Goal: Navigation & Orientation: Understand site structure

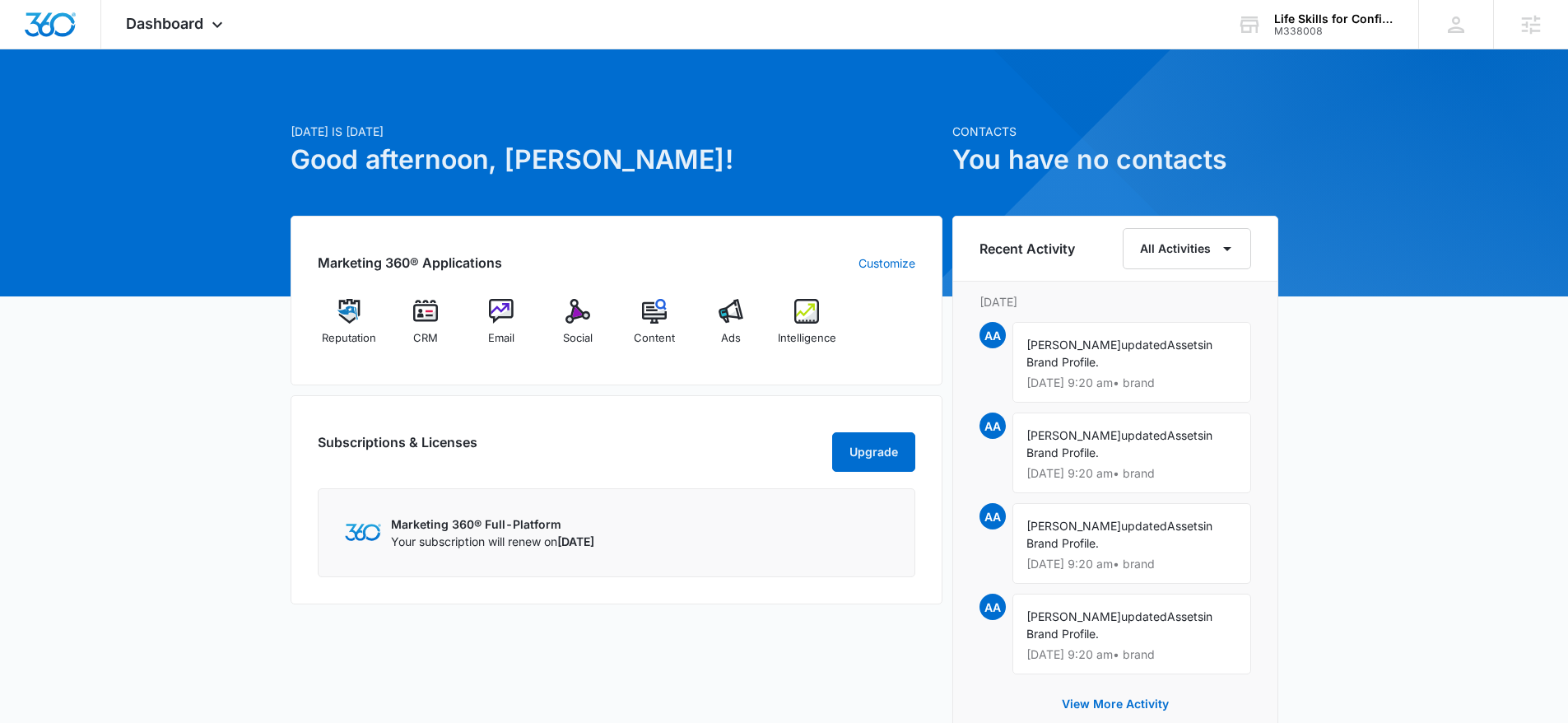
click at [90, 68] on div at bounding box center [784, 173] width 1568 height 247
click at [124, 35] on div "Dashboard Apps Reputation CRM Email Social Content Ads Intelligence Files Brand…" at bounding box center [176, 24] width 151 height 49
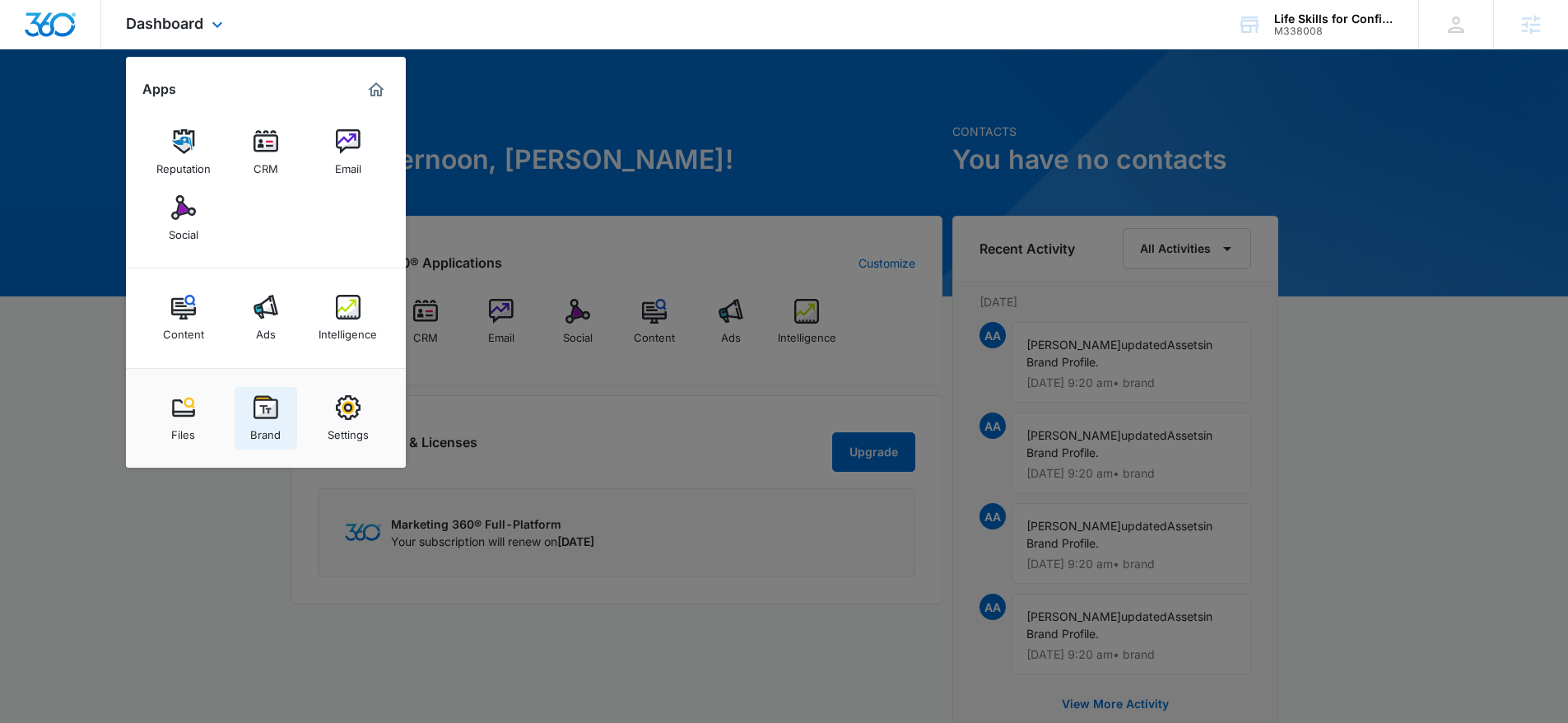
click at [278, 409] on img at bounding box center [265, 407] width 24 height 24
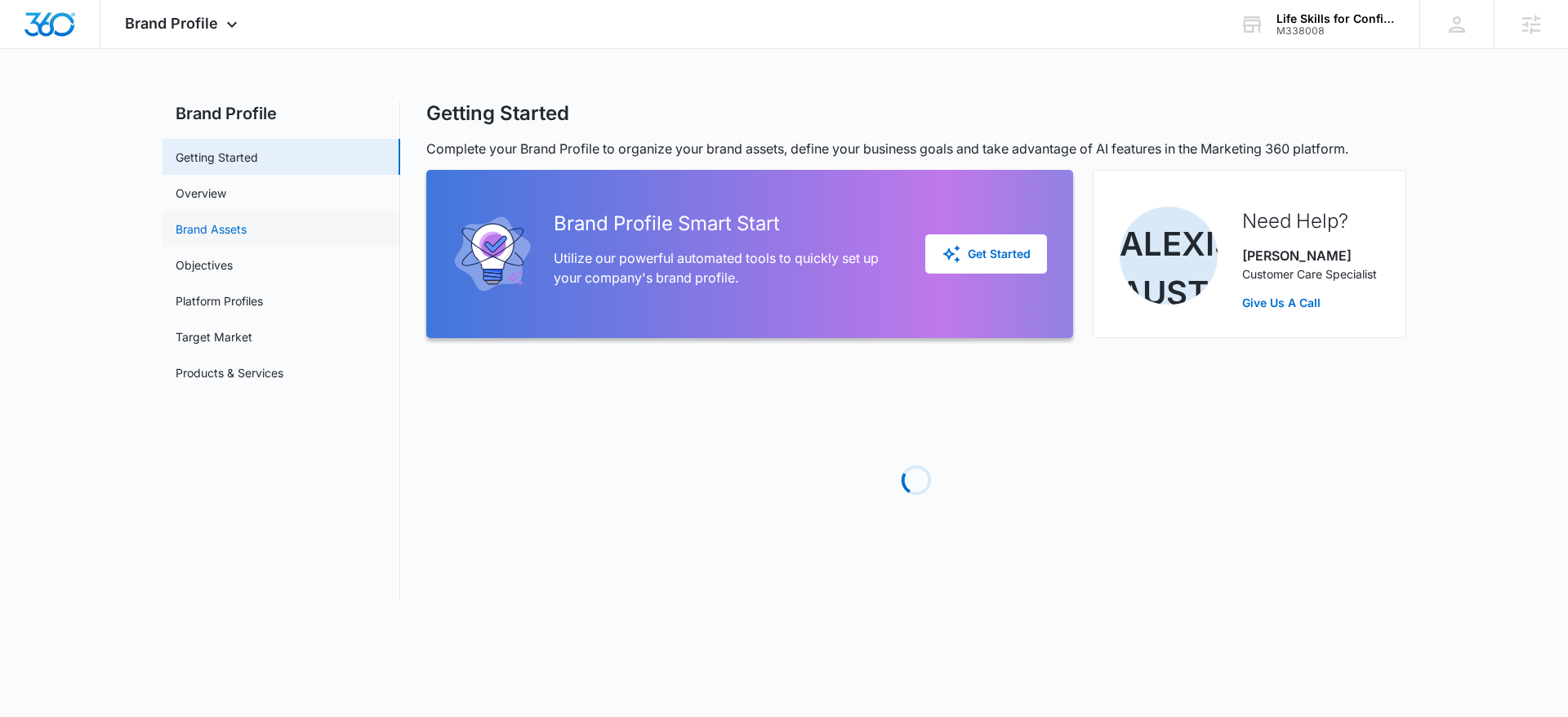
click at [245, 232] on link "Brand Assets" at bounding box center [210, 229] width 71 height 18
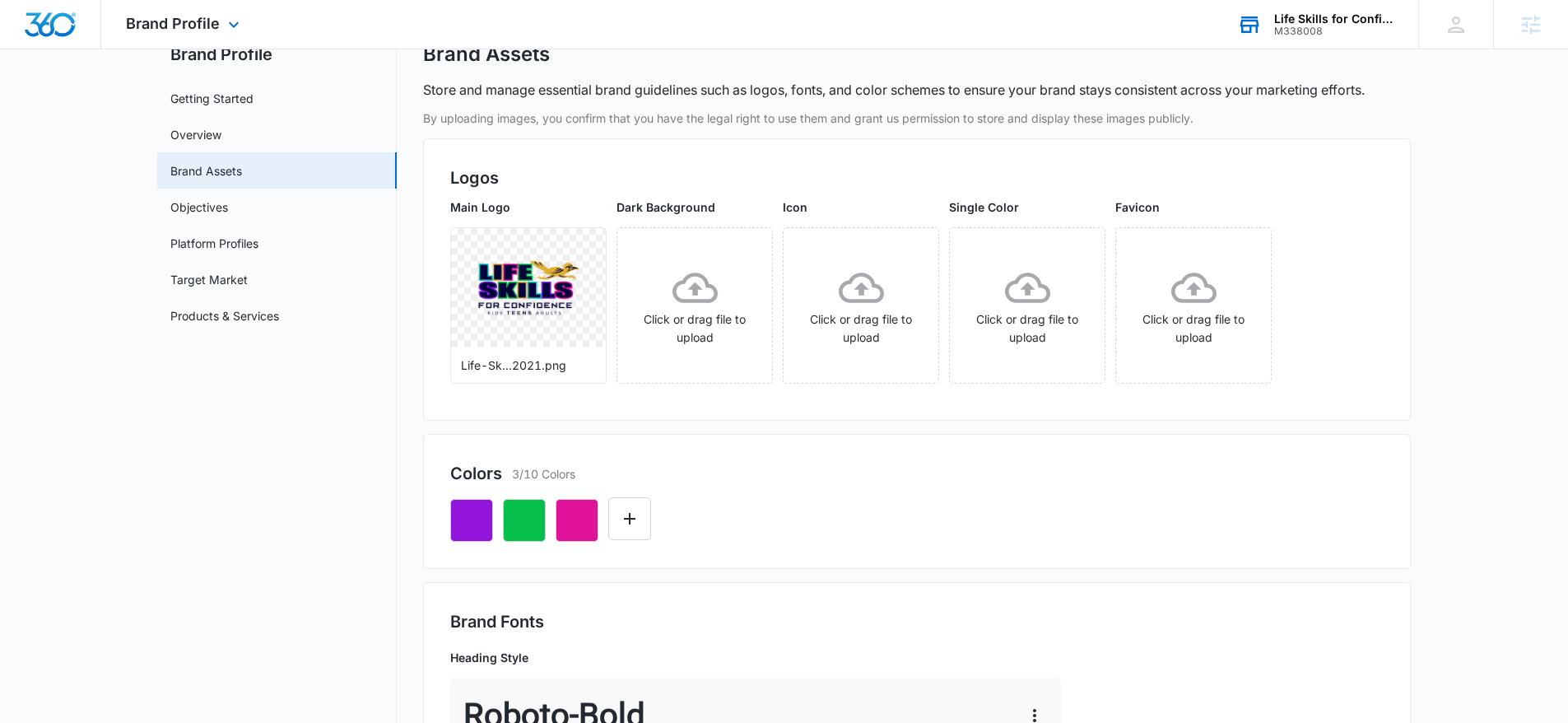
scroll to position [61, 0]
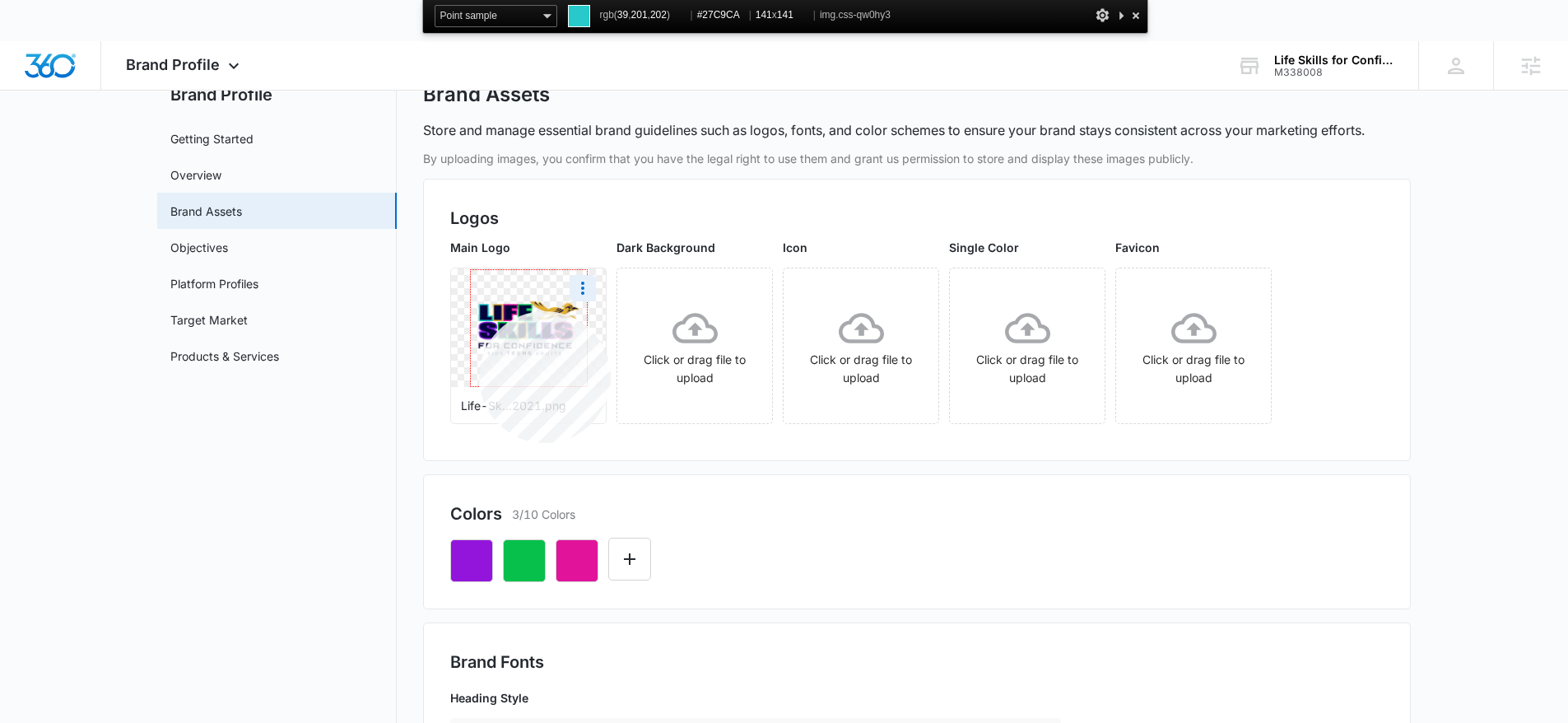
click at [479, 311] on img at bounding box center [529, 328] width 116 height 116
click at [1136, 18] on div at bounding box center [1136, 15] width 17 height 20
click at [634, 567] on icon "Edit Color" at bounding box center [629, 559] width 19 height 19
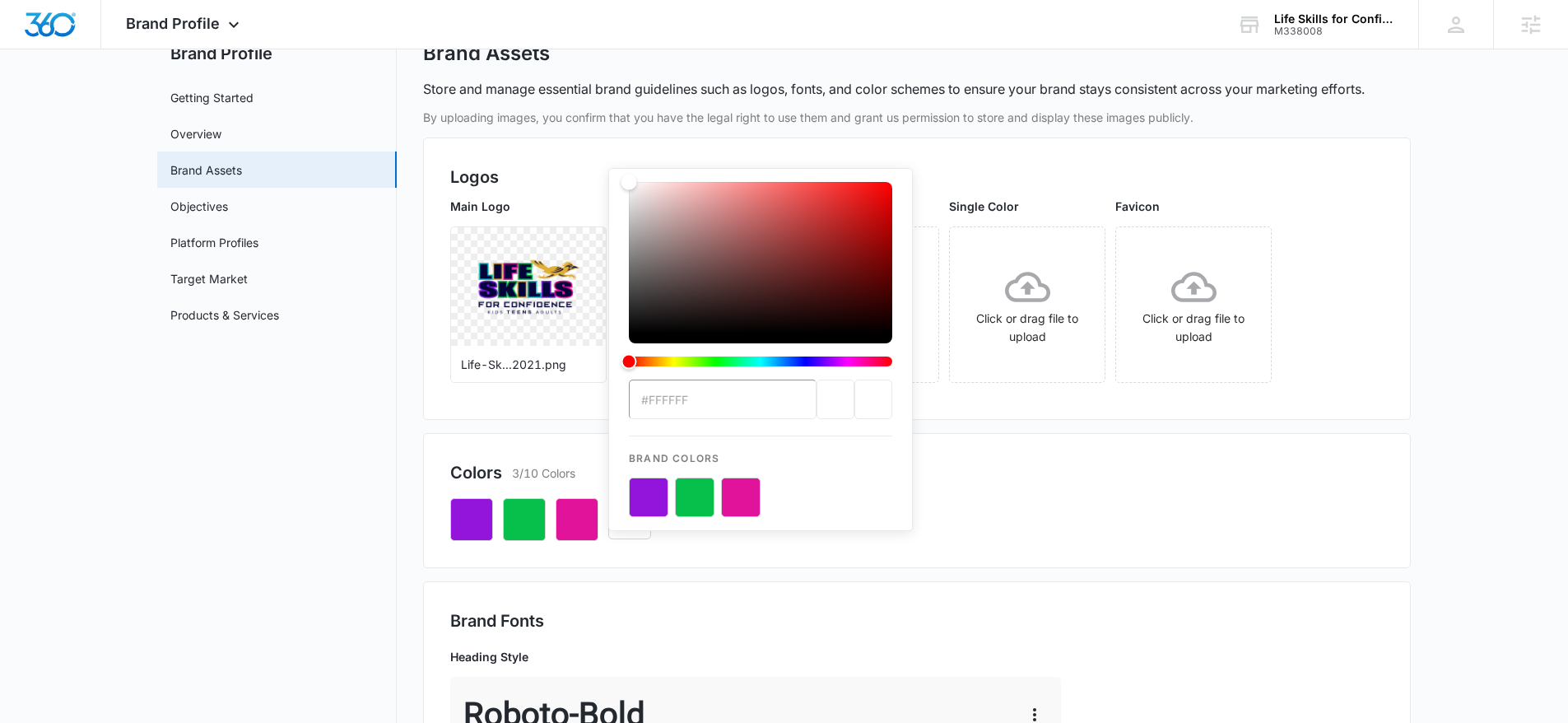
click at [633, 561] on div "Colors 3/10 Colors #FFFFFF Brand Colors" at bounding box center [917, 501] width 988 height 135
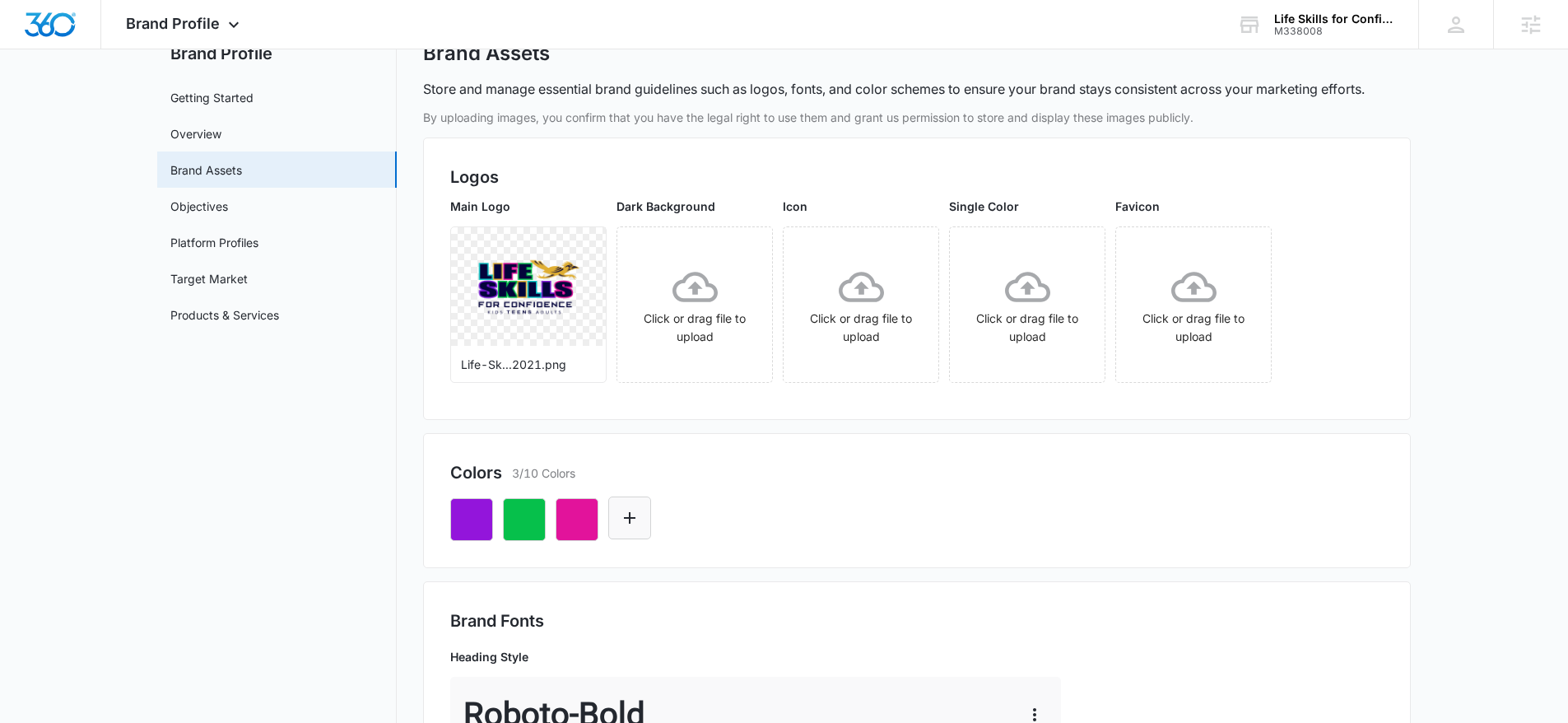
click at [627, 524] on icon "Edit Color" at bounding box center [629, 518] width 19 height 19
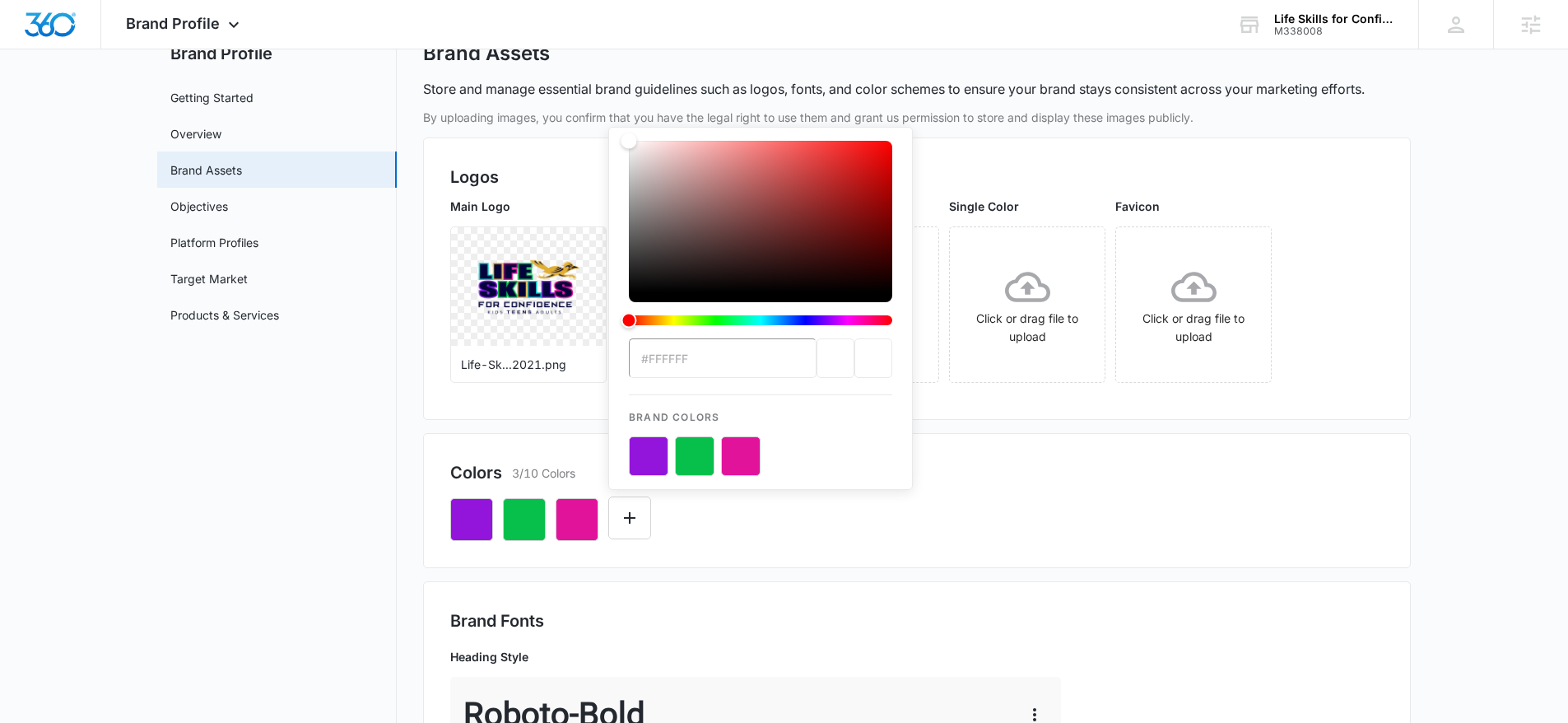
type input "#27C9CA"
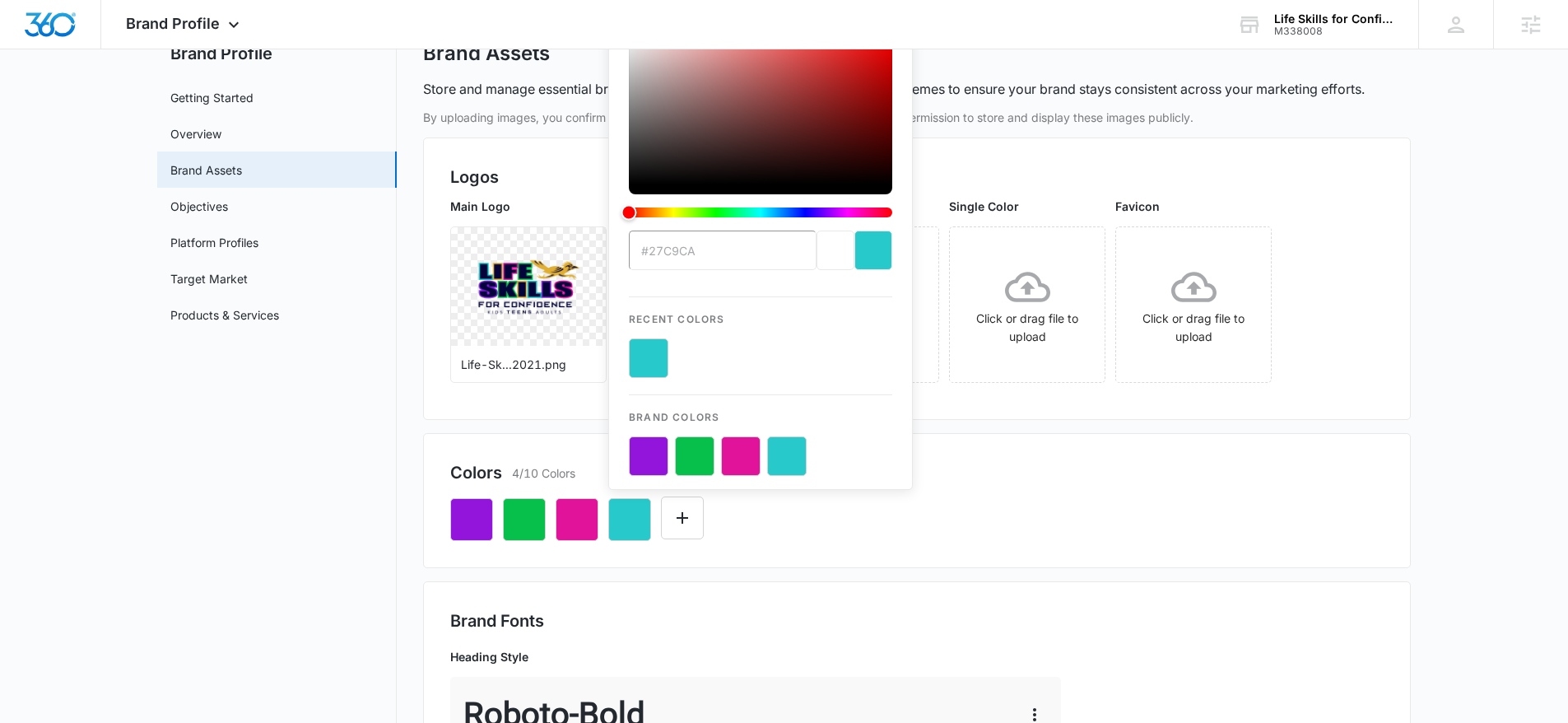
click at [1066, 529] on div "#27C9CA Recent Colors Brand Colors" at bounding box center [916, 513] width 933 height 56
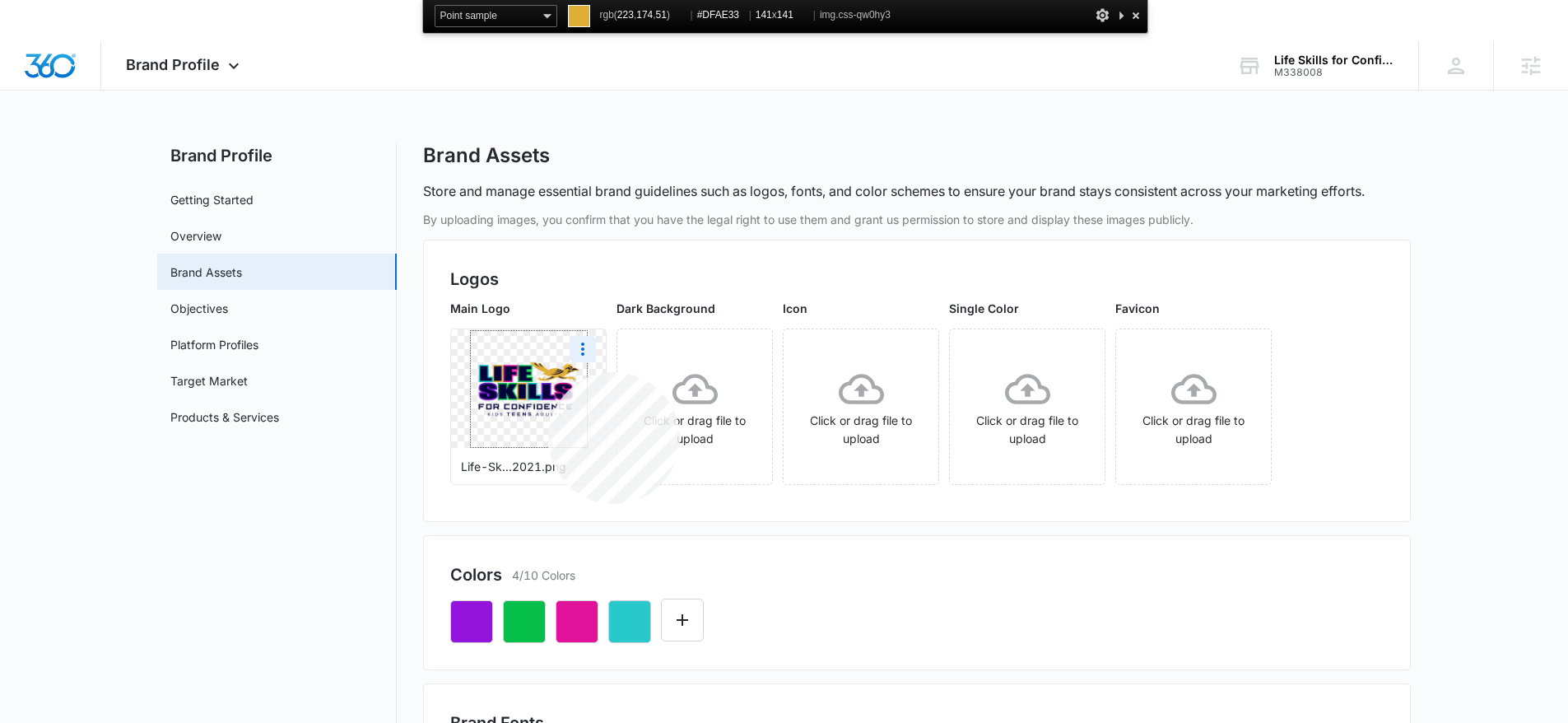
click at [548, 372] on img at bounding box center [529, 389] width 116 height 116
click at [1131, 11] on div at bounding box center [1136, 15] width 17 height 20
click at [694, 608] on div "Colors 4/10 Colors" at bounding box center [917, 603] width 988 height 135
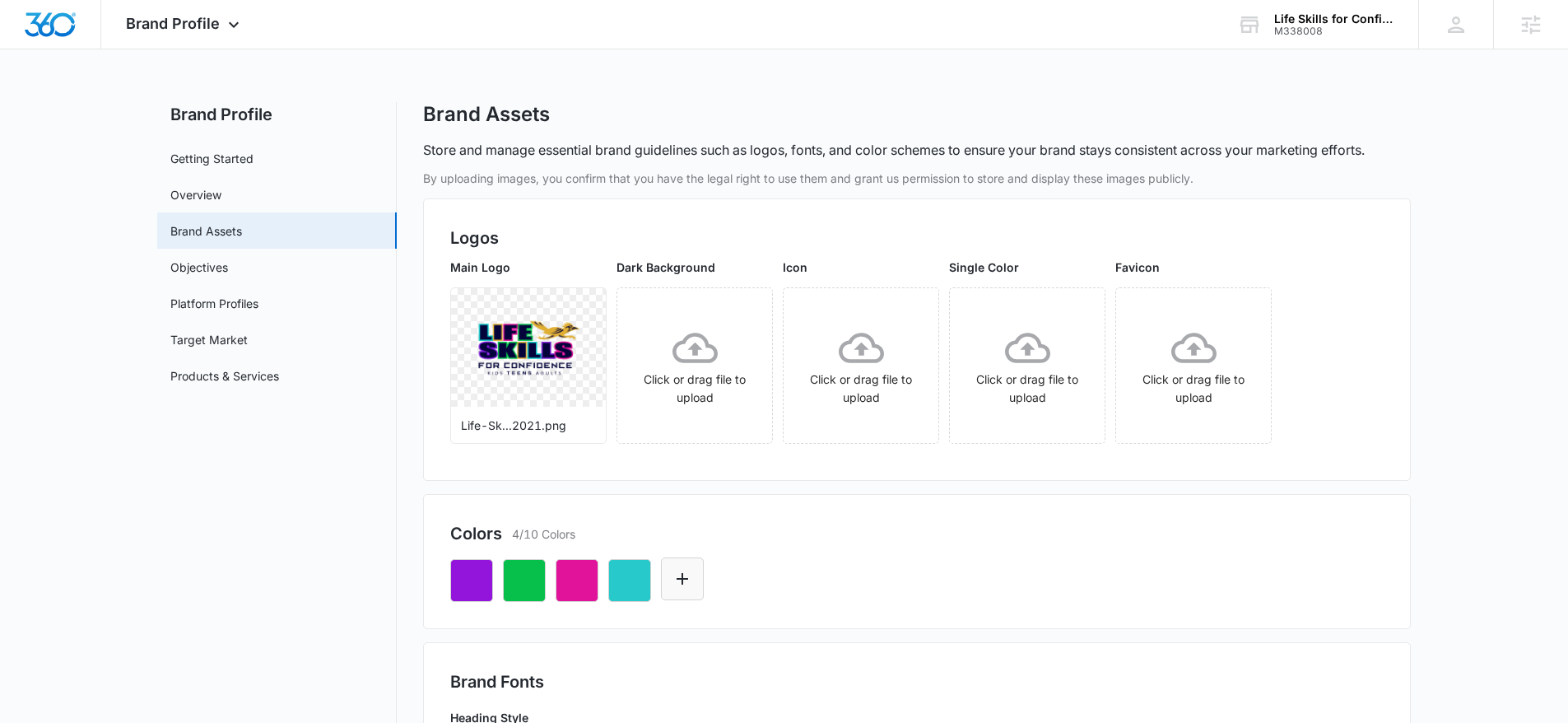
click at [686, 593] on button "Edit Color" at bounding box center [682, 578] width 43 height 43
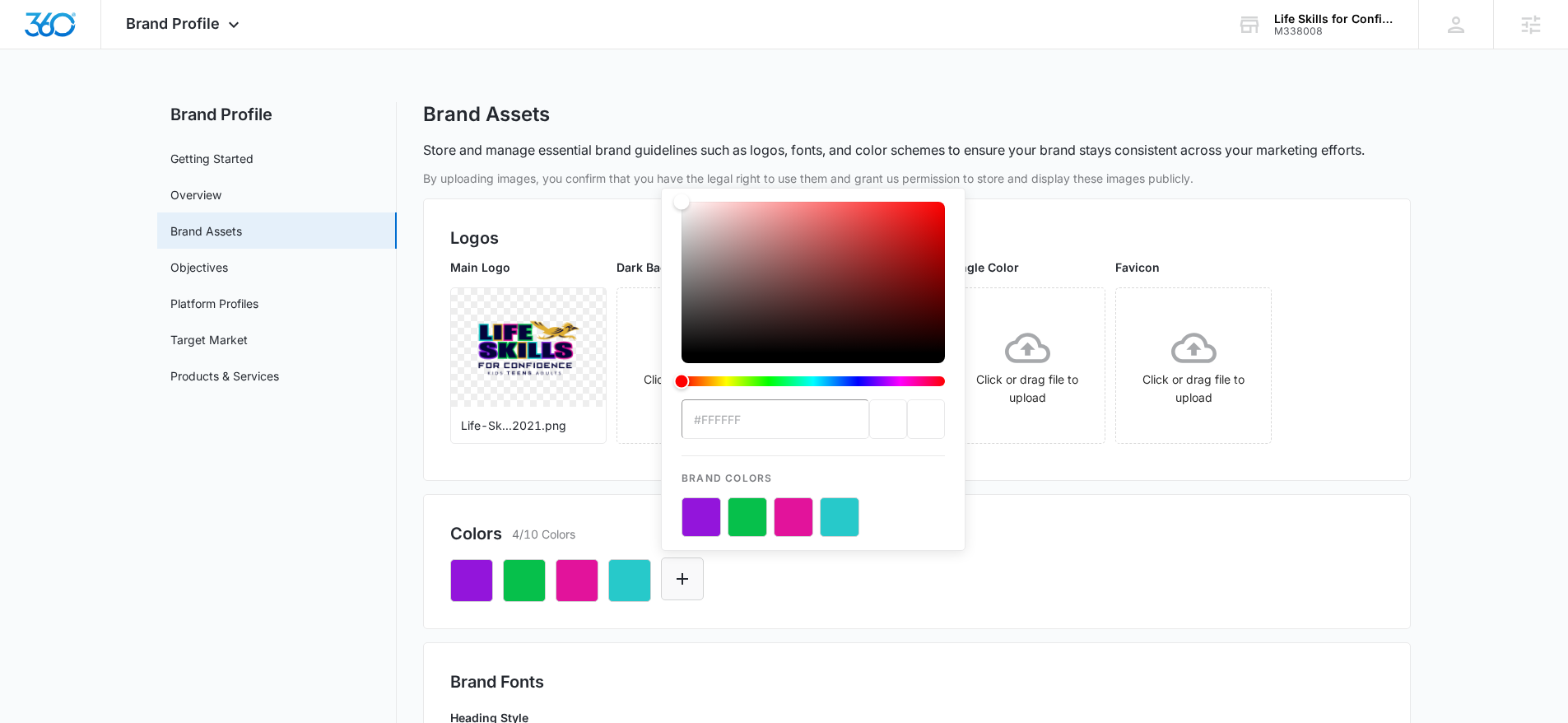
type input "#DFAE33"
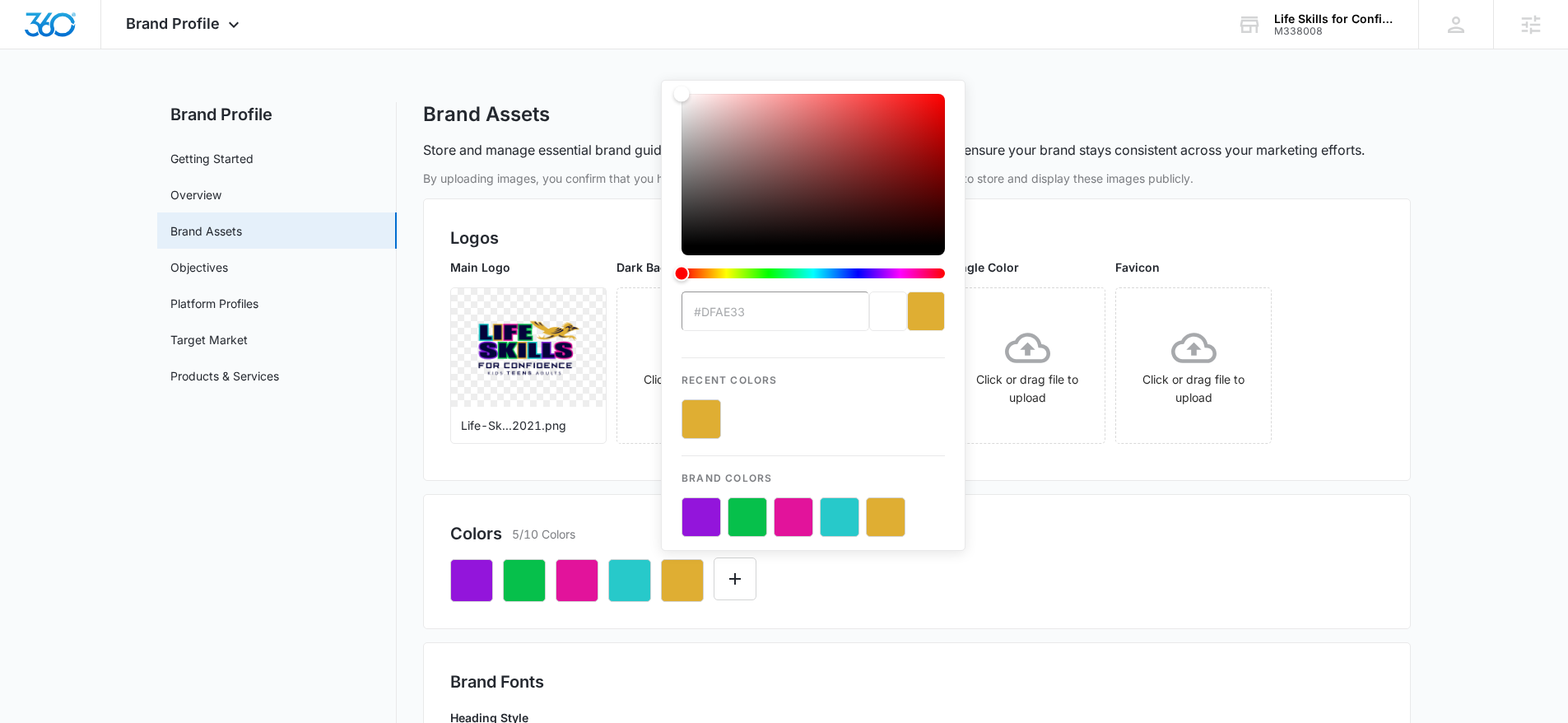
click at [1103, 536] on div "Colors 5/10 Colors" at bounding box center [916, 533] width 933 height 24
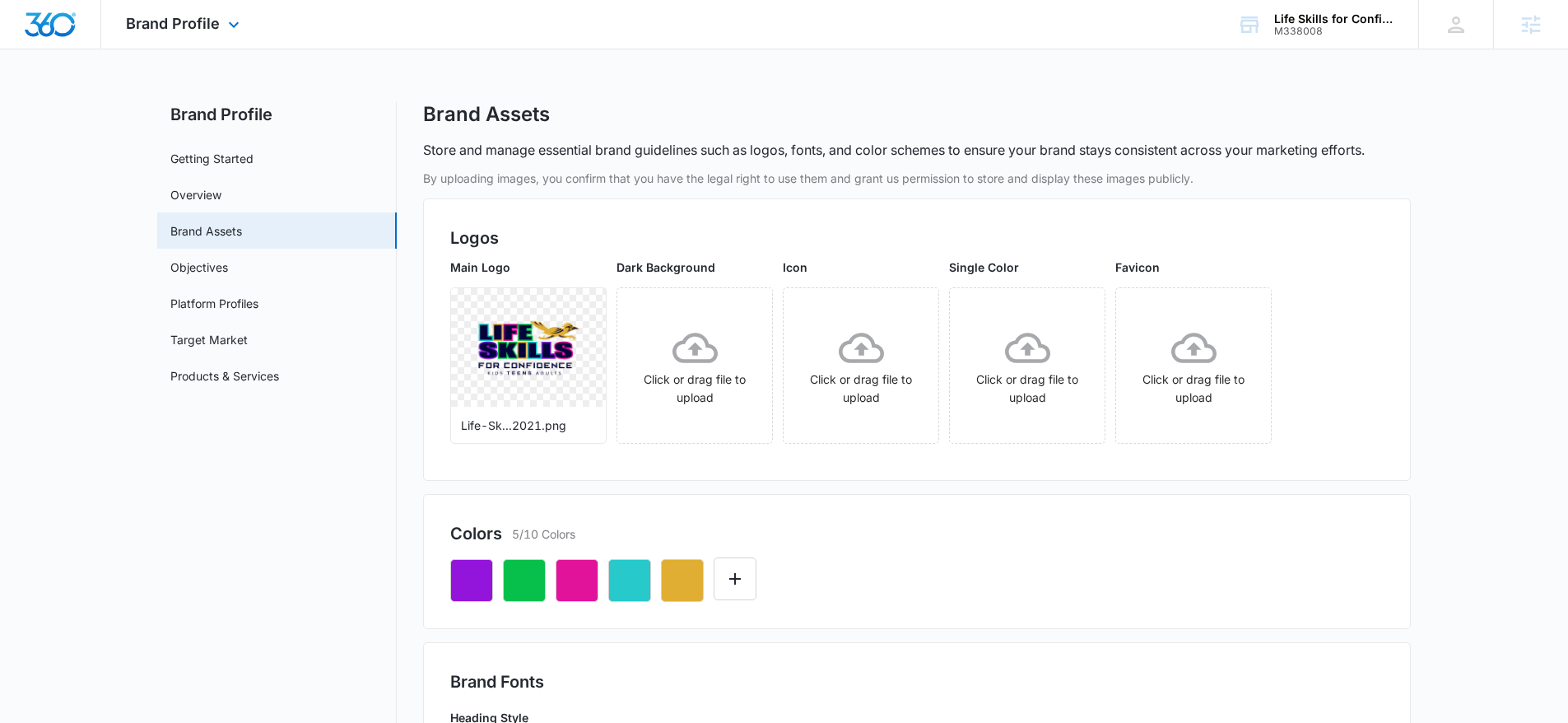
click at [49, 19] on img "Dashboard" at bounding box center [50, 24] width 53 height 24
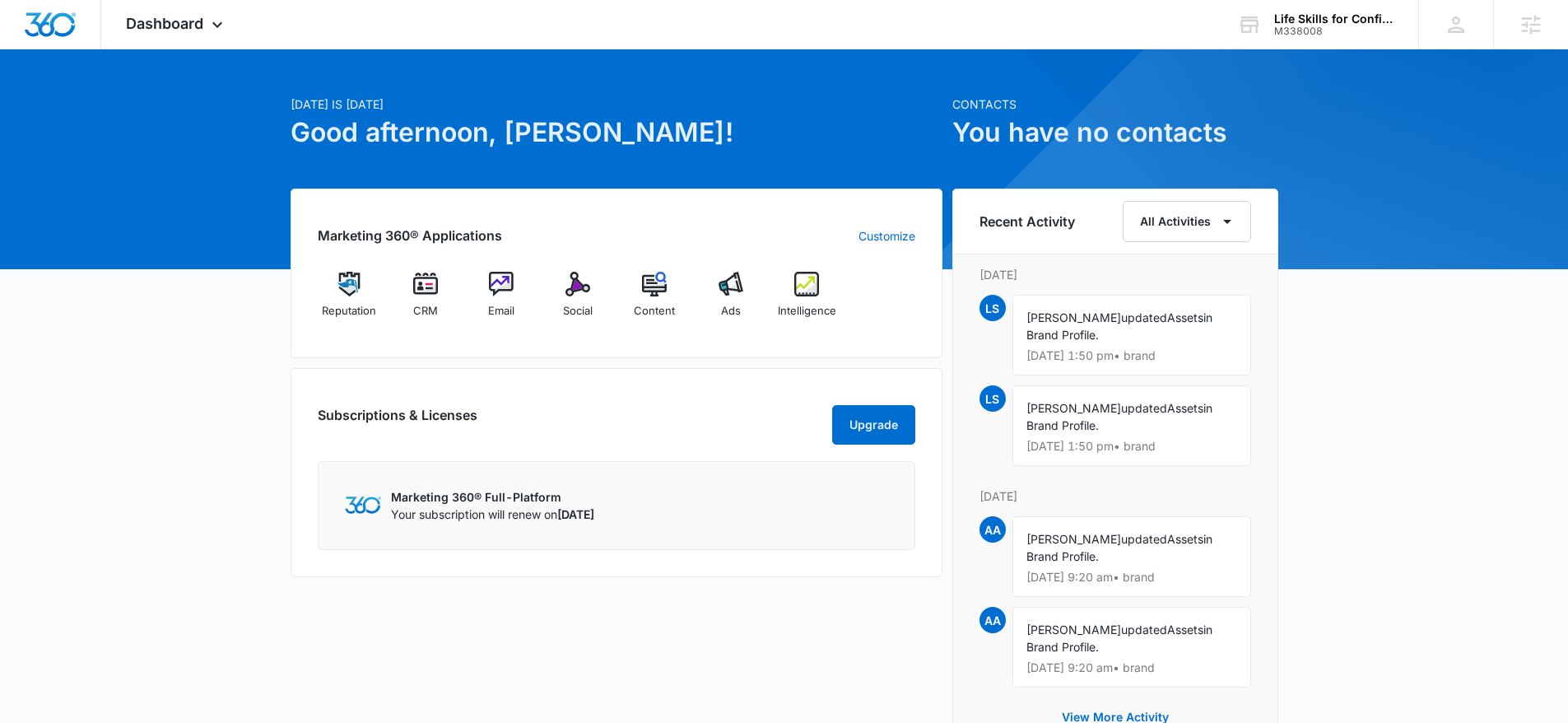
scroll to position [19, 0]
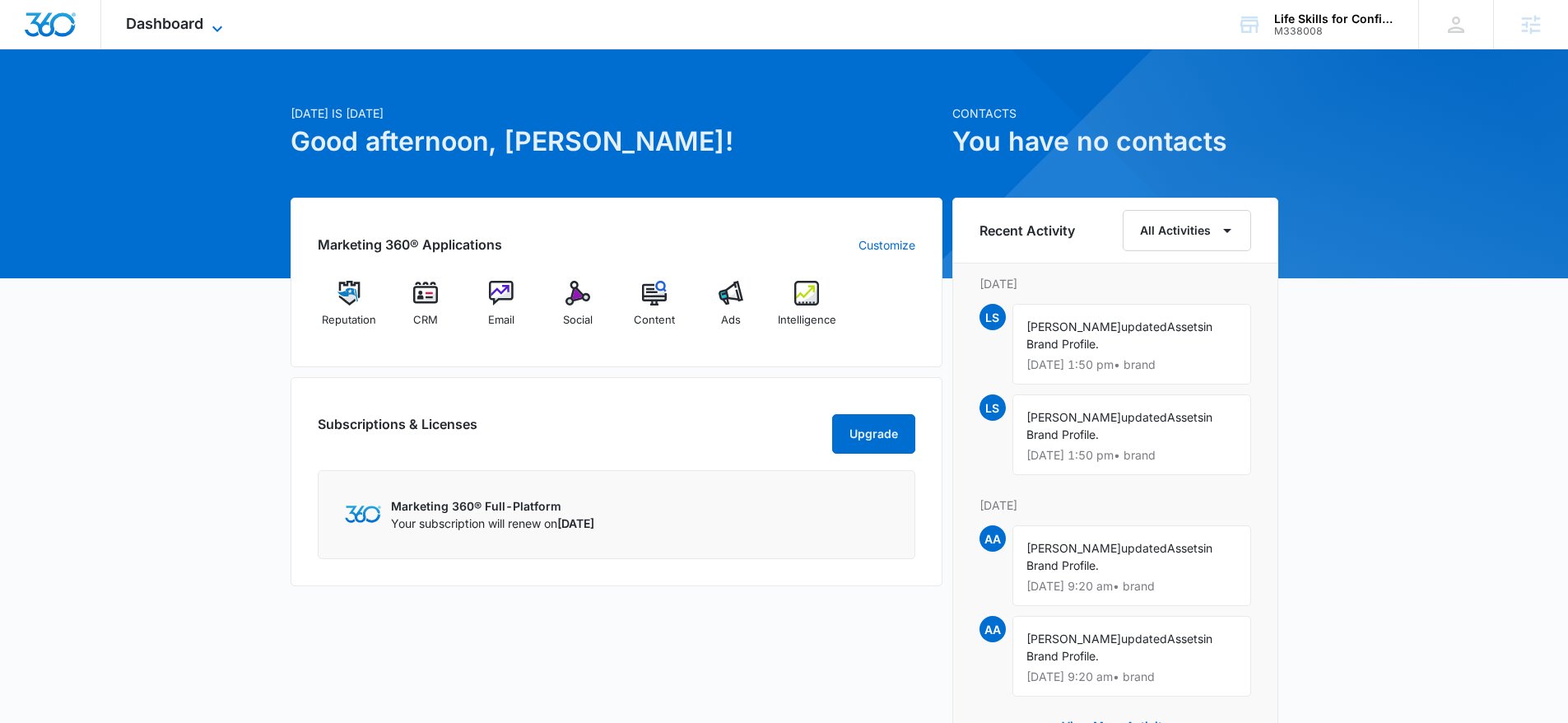
click at [175, 17] on span "Dashboard" at bounding box center [165, 24] width 77 height 18
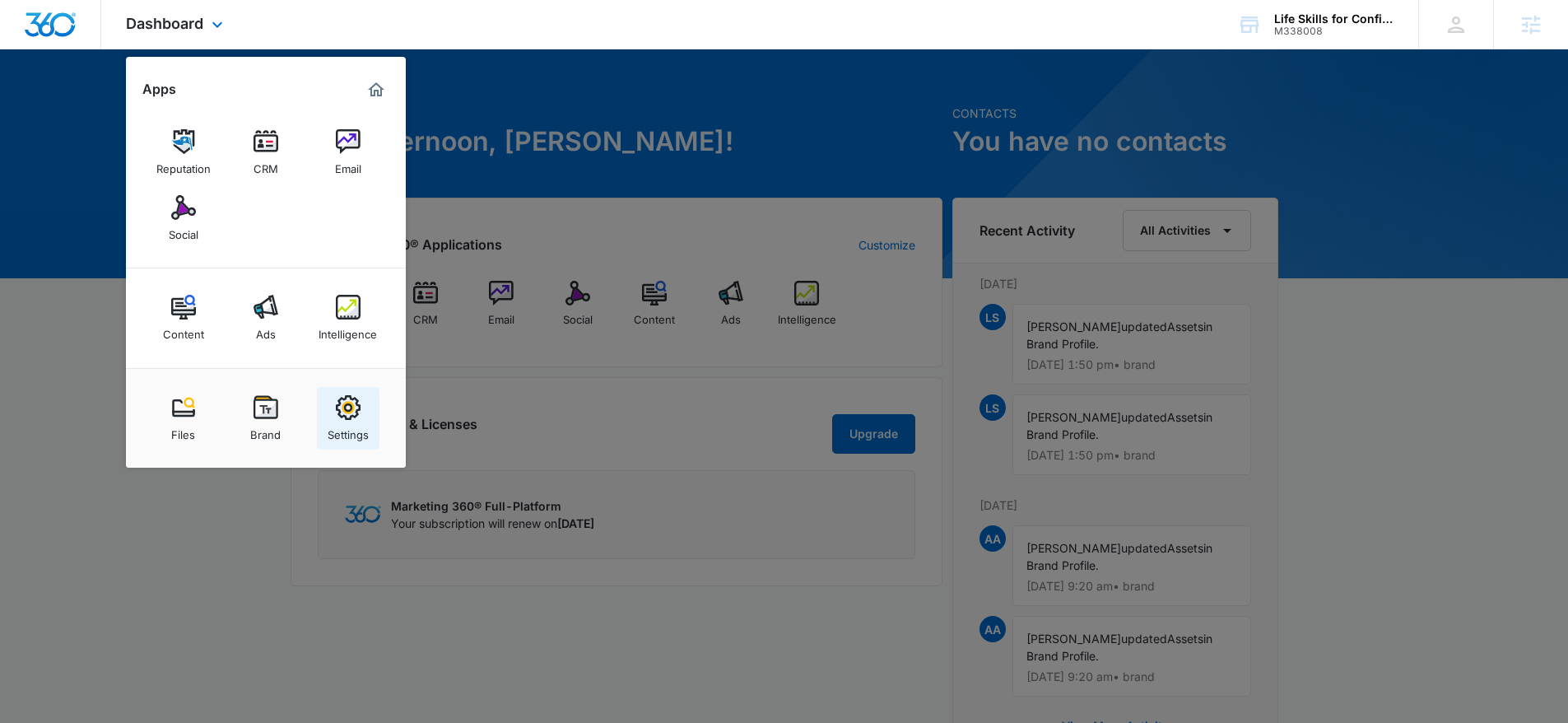
click at [358, 423] on div "Settings" at bounding box center [347, 430] width 41 height 21
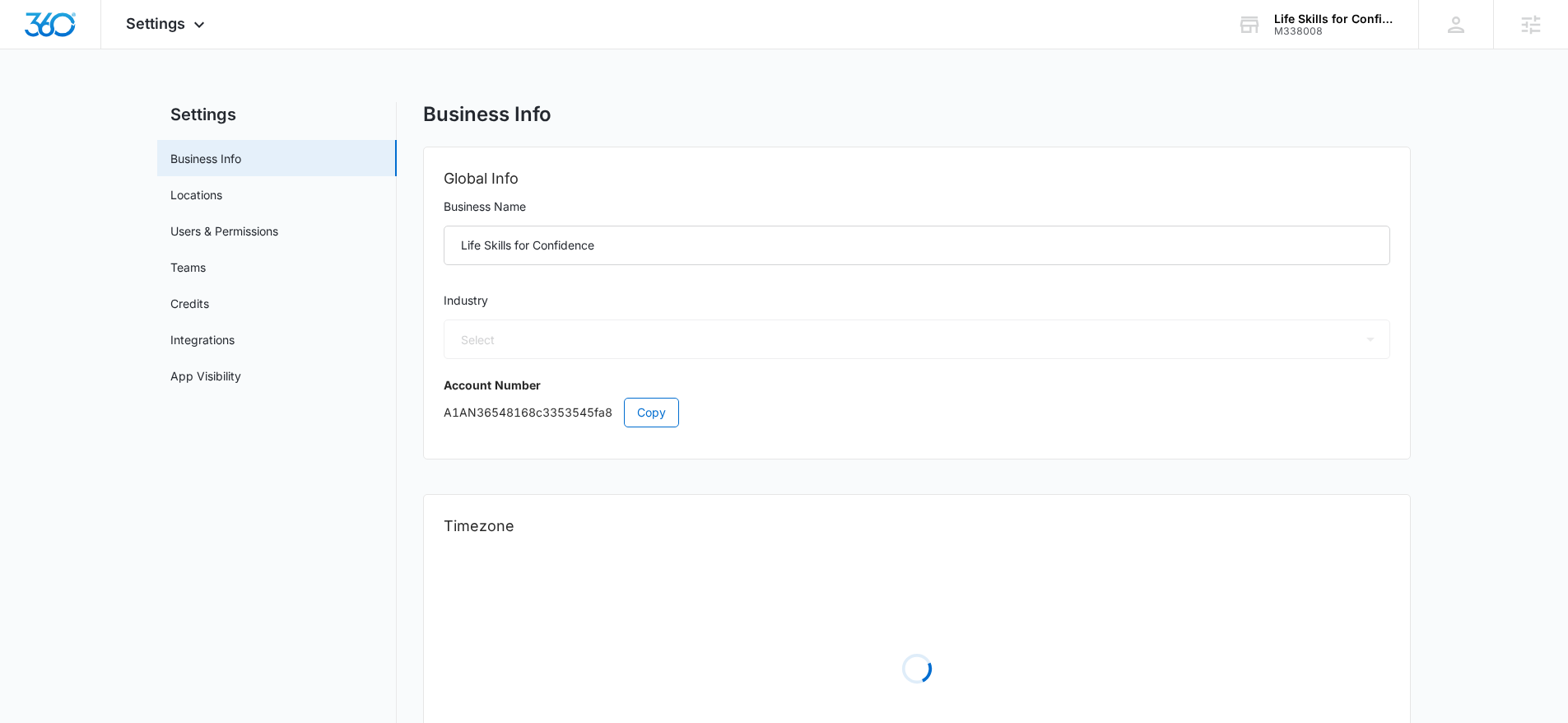
select select "52"
select select "US"
select select "America/Denver"
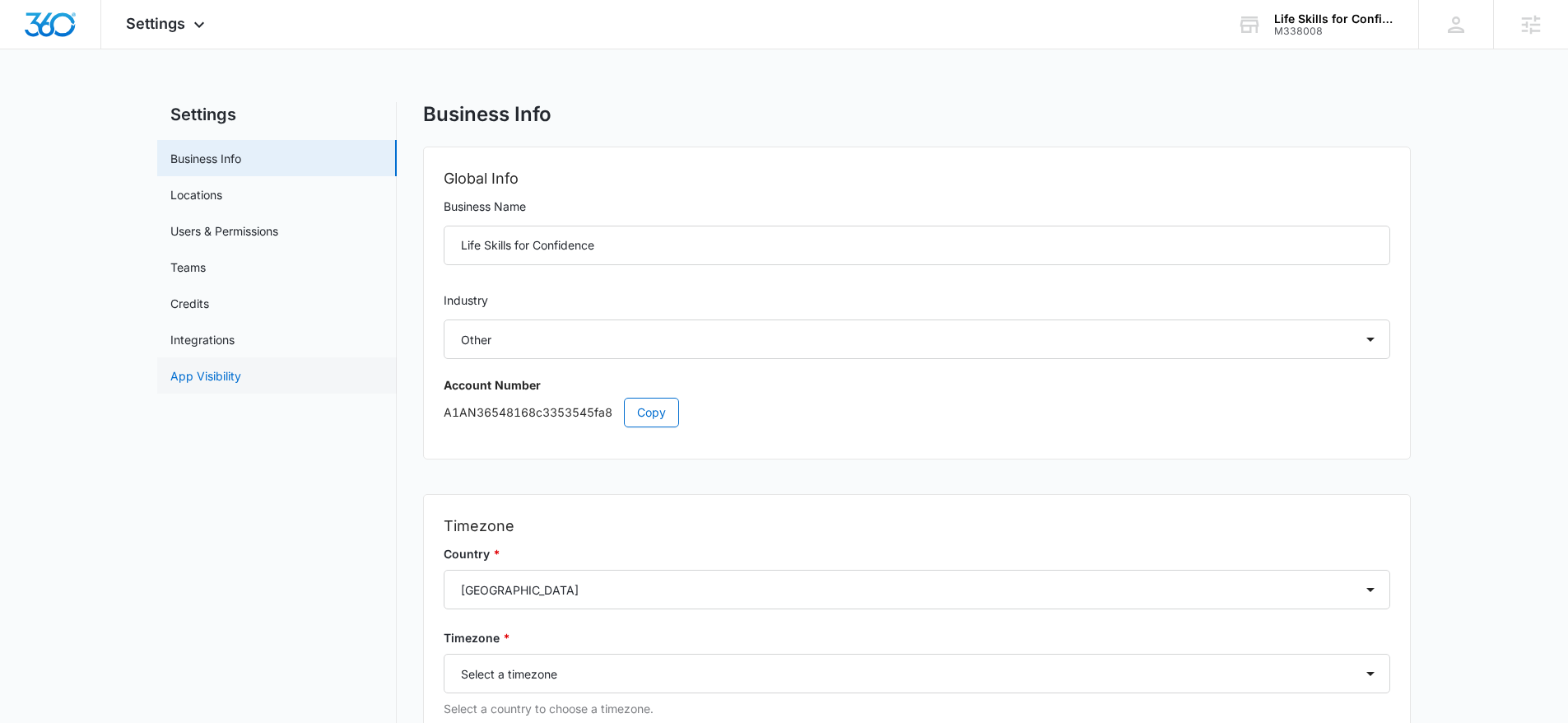
click at [241, 381] on link "App Visibility" at bounding box center [206, 375] width 71 height 18
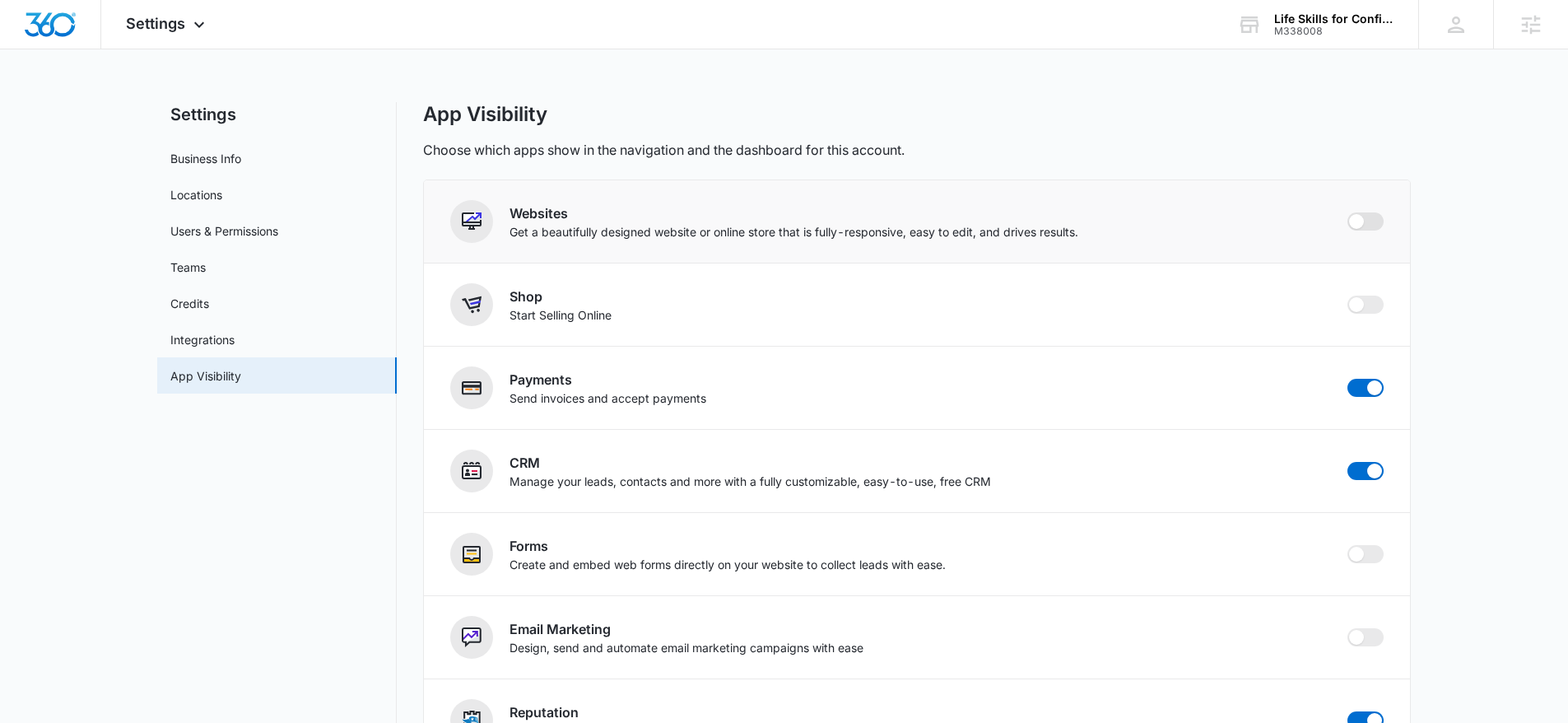
click at [1375, 222] on span at bounding box center [1365, 221] width 36 height 19
click at [1348, 212] on input "checkbox" at bounding box center [1347, 211] width 1 height 1
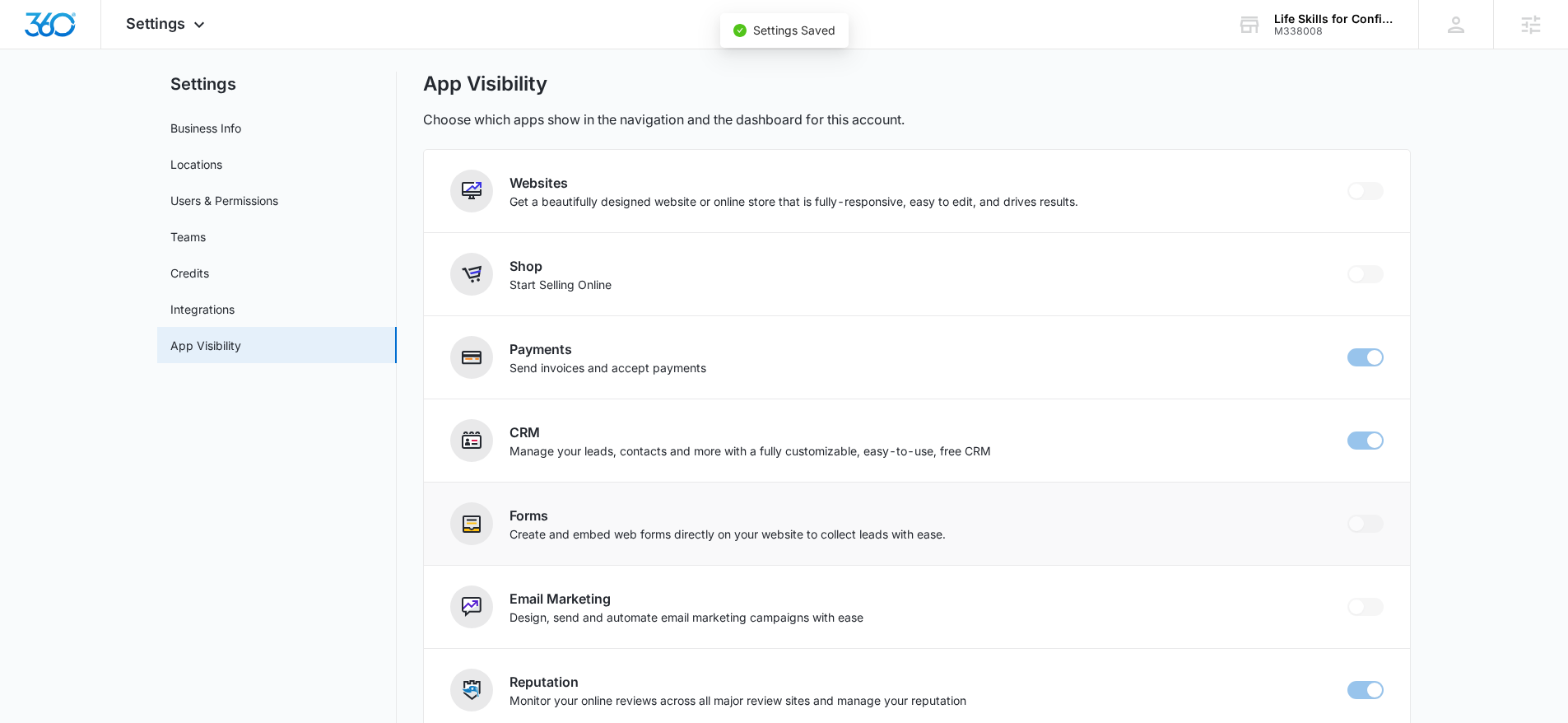
checkbox input "true"
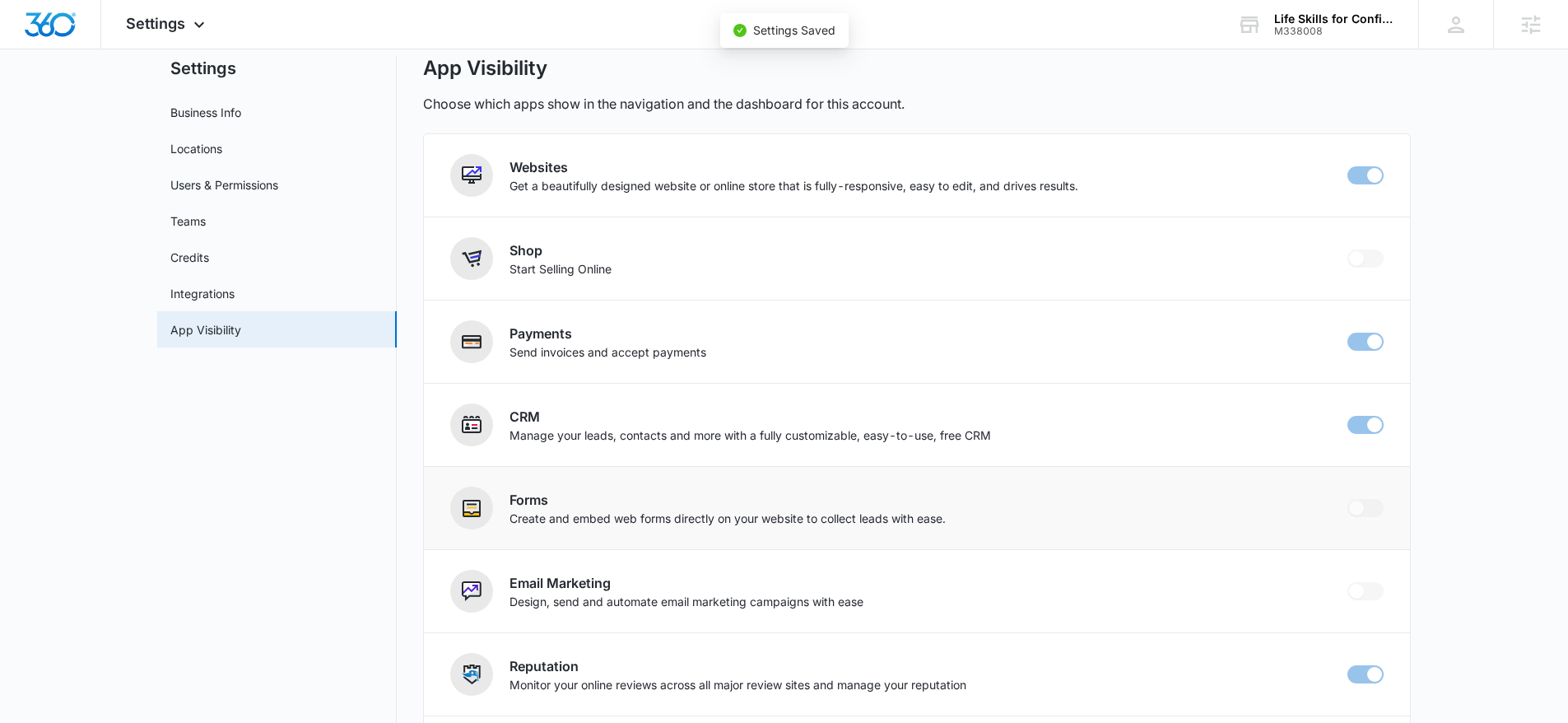
scroll to position [55, 0]
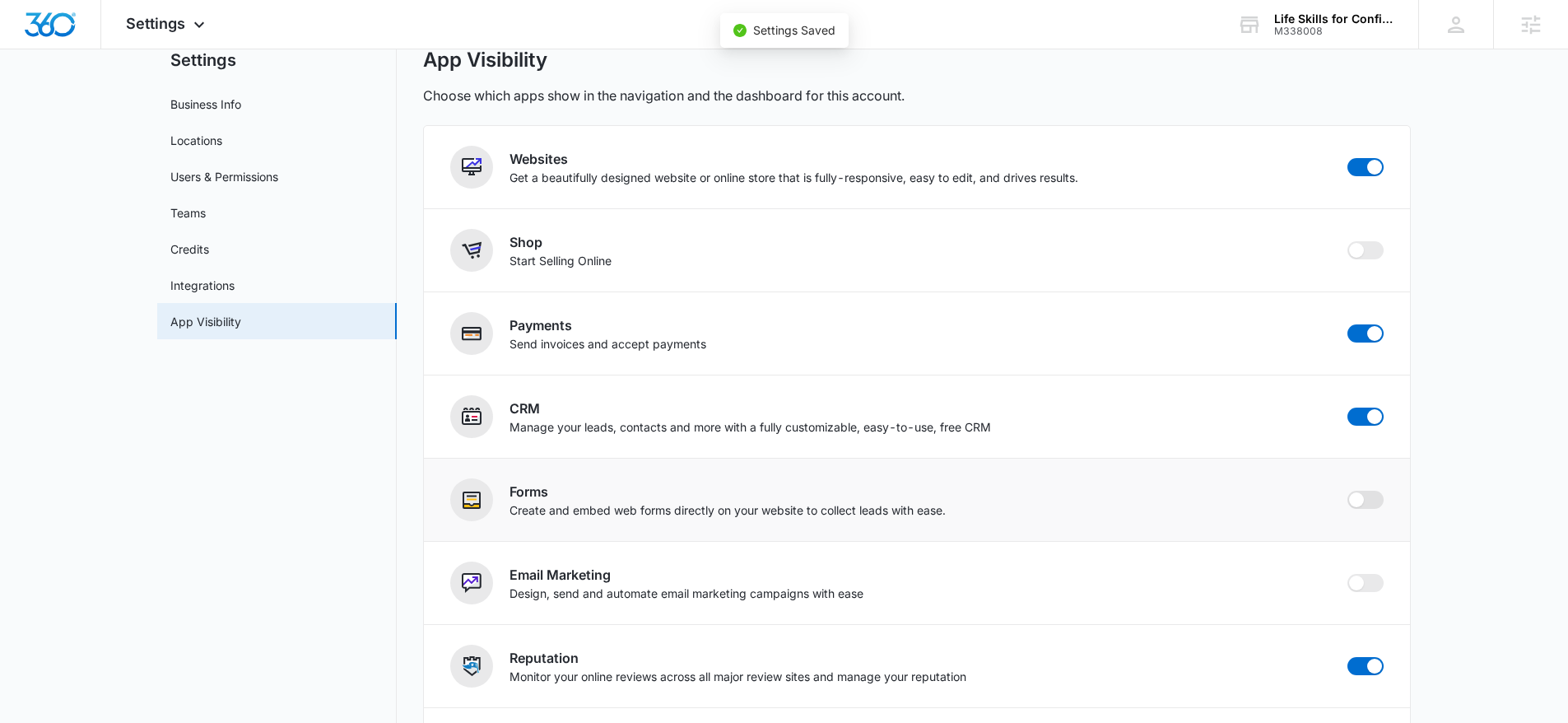
click at [1373, 503] on span at bounding box center [1365, 500] width 36 height 19
click at [1348, 491] on input "checkbox" at bounding box center [1347, 490] width 1 height 1
click at [21, 21] on div at bounding box center [50, 24] width 101 height 49
checkbox input "true"
click at [33, 20] on img "Dashboard" at bounding box center [50, 24] width 53 height 24
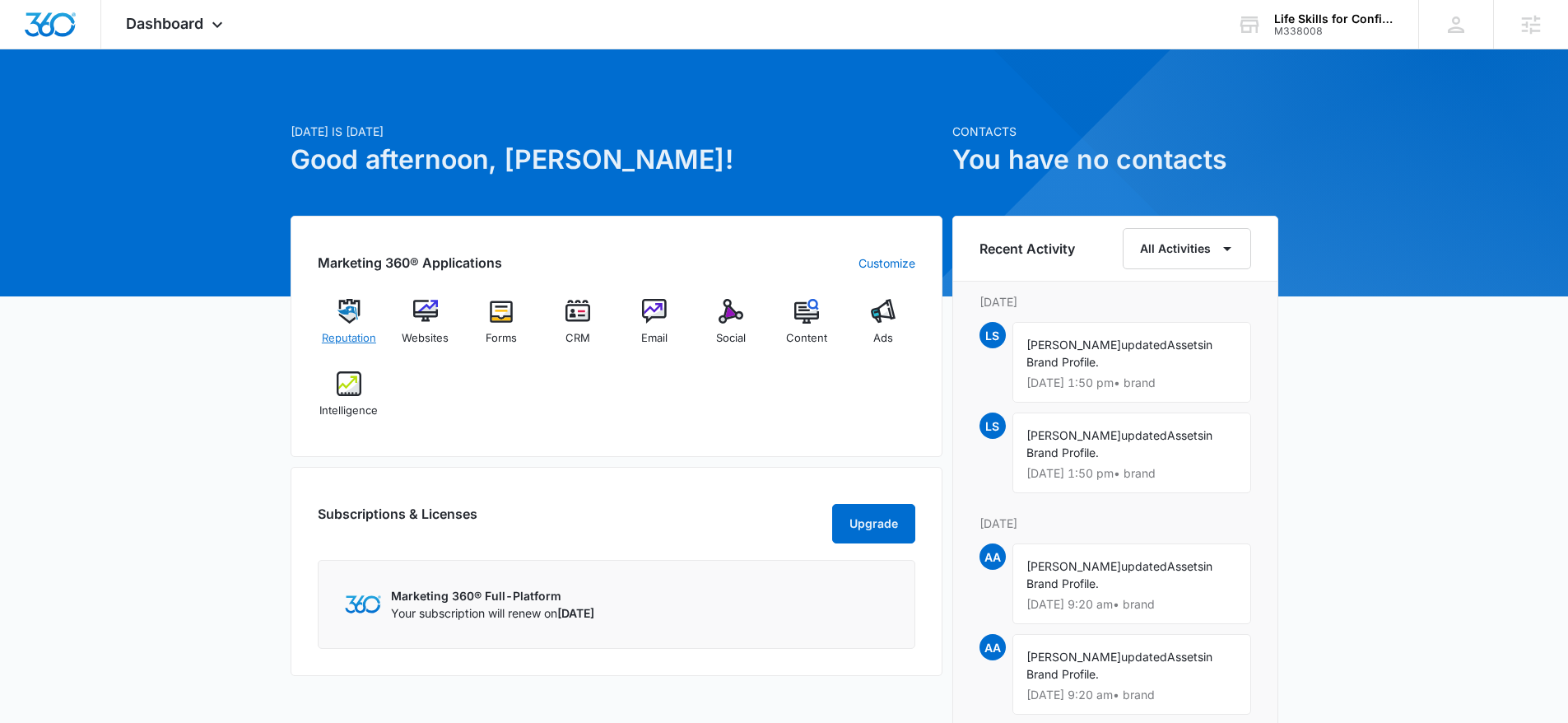
click at [360, 322] on img at bounding box center [348, 311] width 24 height 24
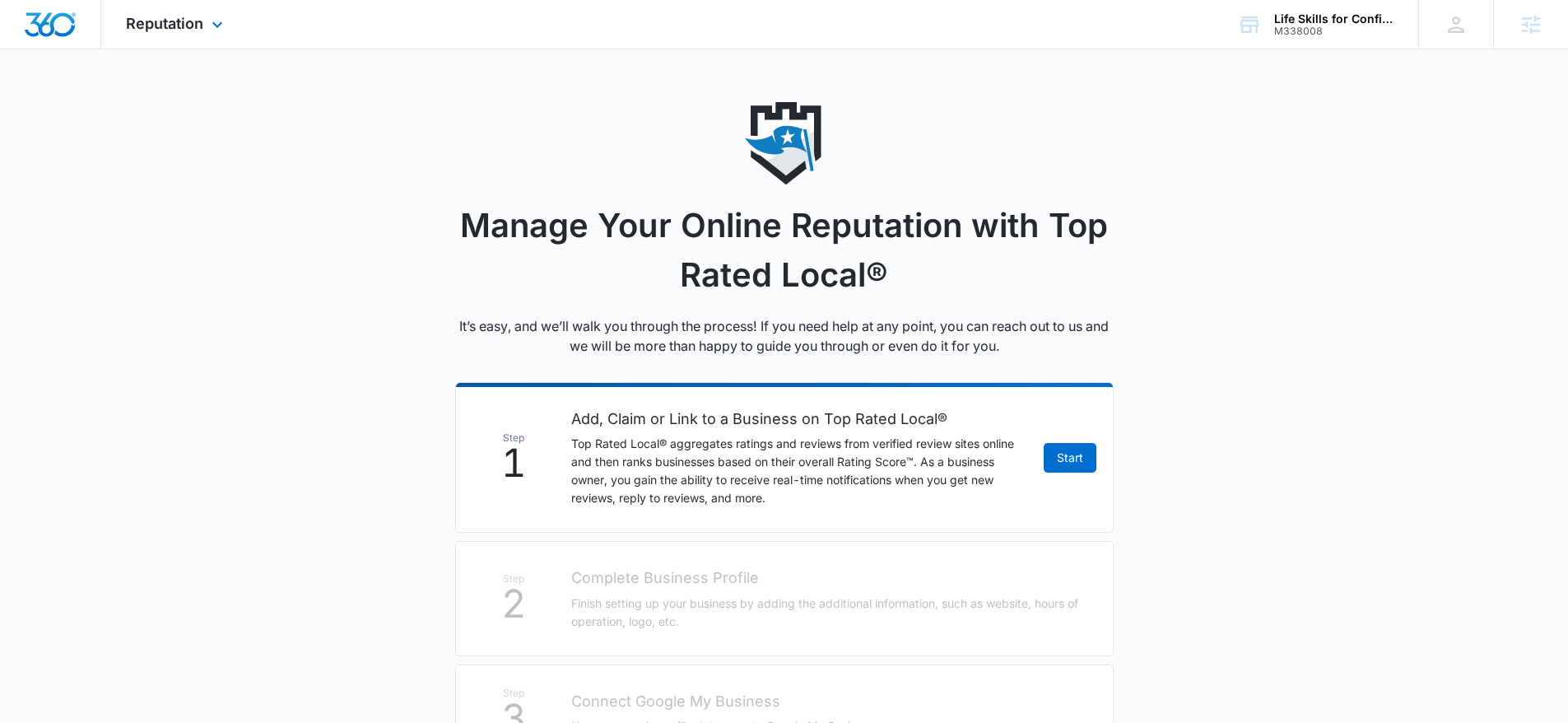
click at [45, 27] on img "Dashboard" at bounding box center [50, 24] width 53 height 24
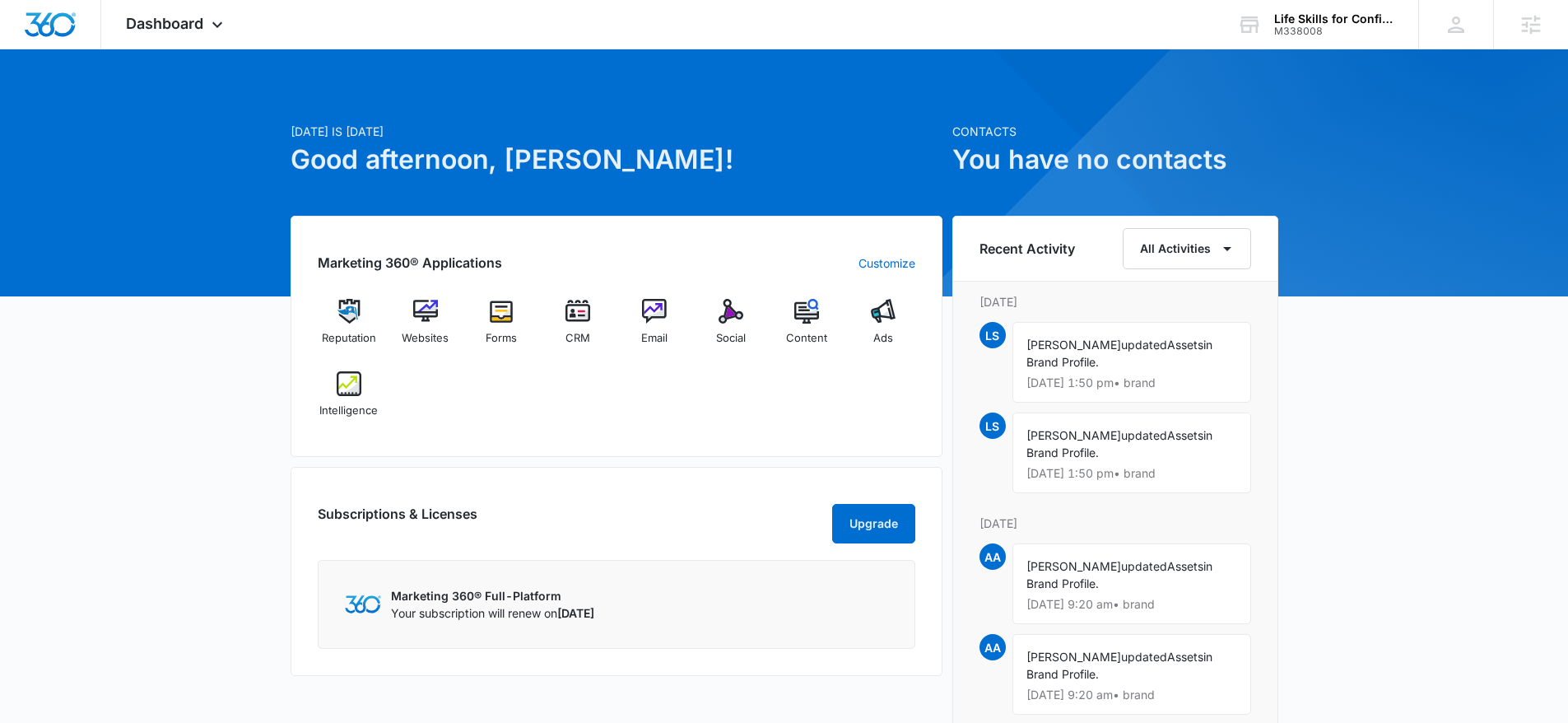
click at [552, 420] on div "Reputation Websites Forms CRM Email Social Content Ads Intelligence" at bounding box center [617, 364] width 597 height 131
click at [585, 316] on img at bounding box center [577, 311] width 24 height 24
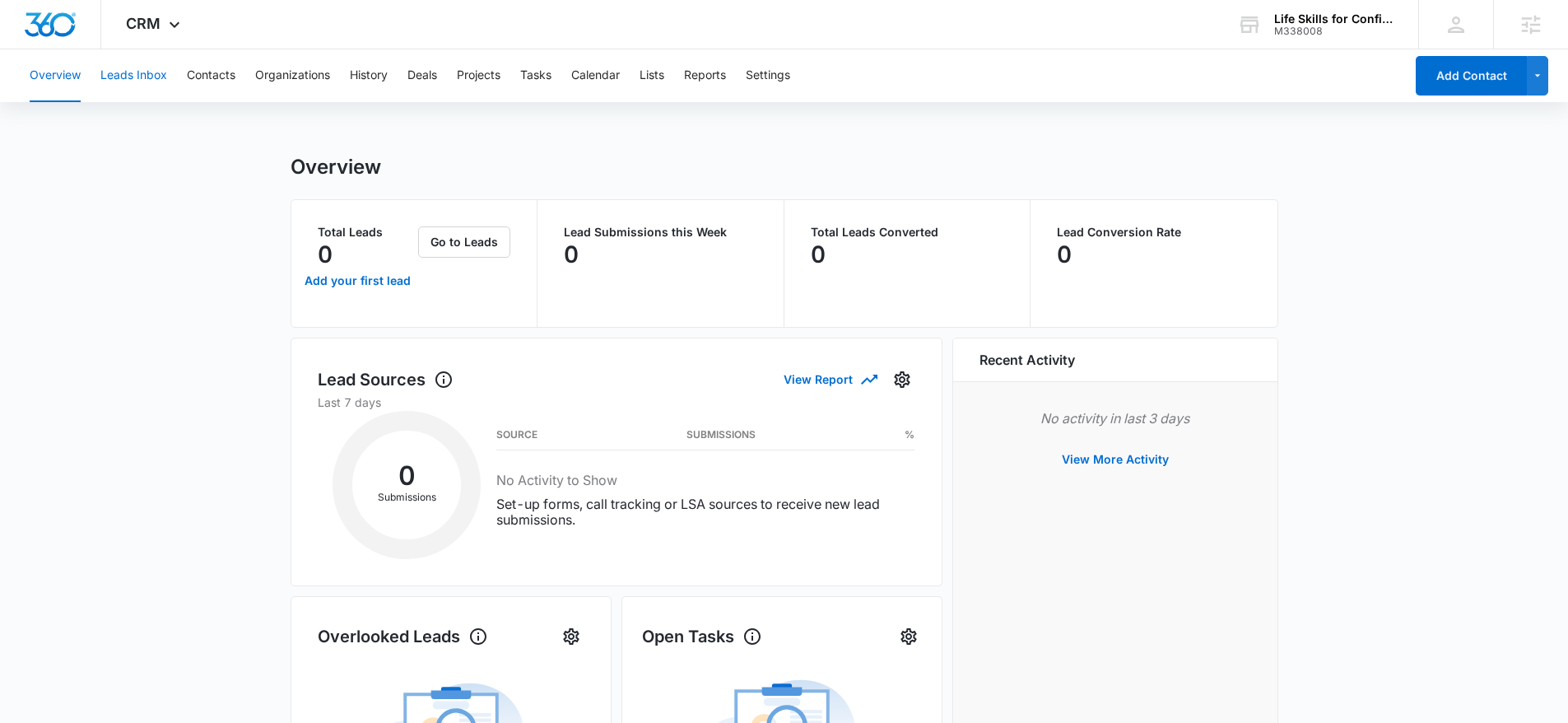
click at [153, 66] on button "Leads Inbox" at bounding box center [133, 76] width 66 height 53
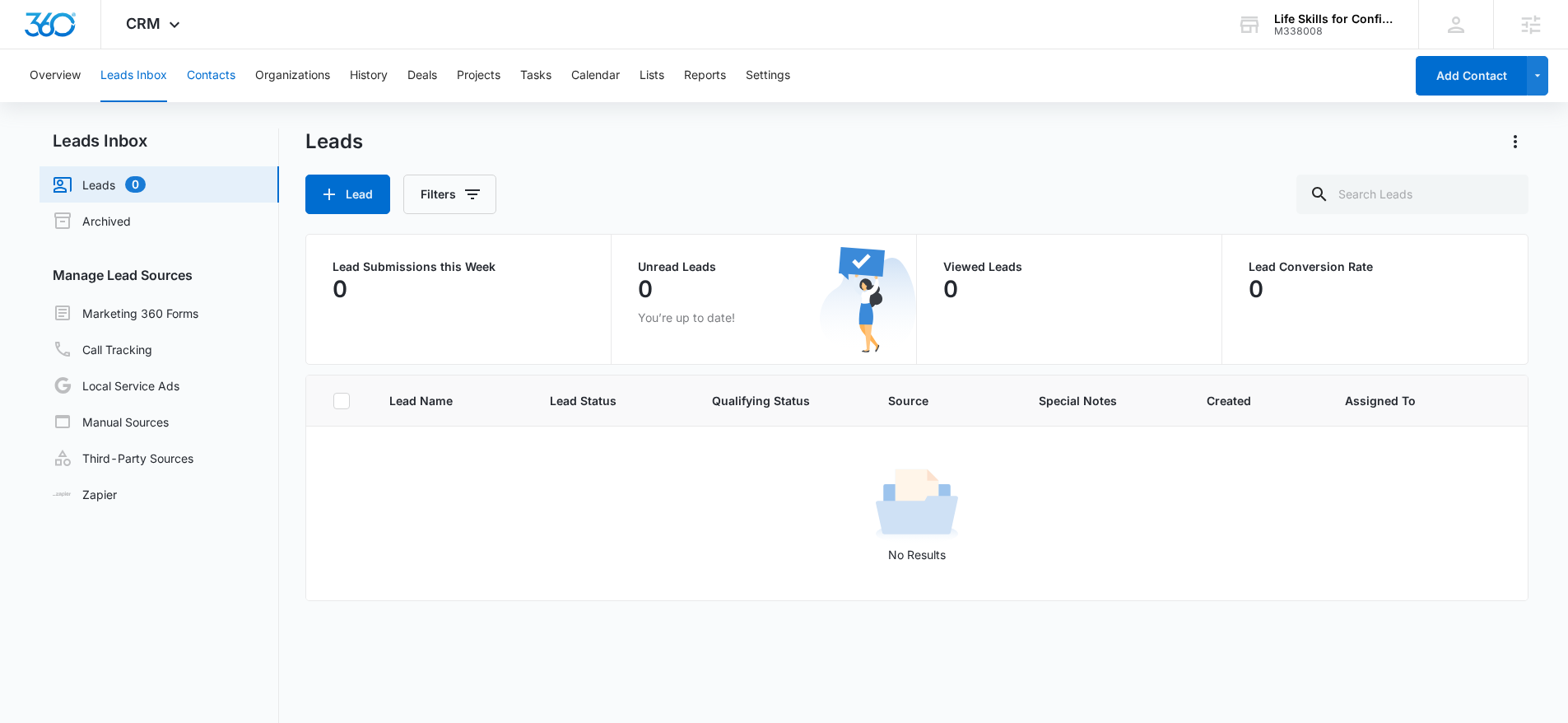
click at [219, 72] on button "Contacts" at bounding box center [211, 76] width 49 height 53
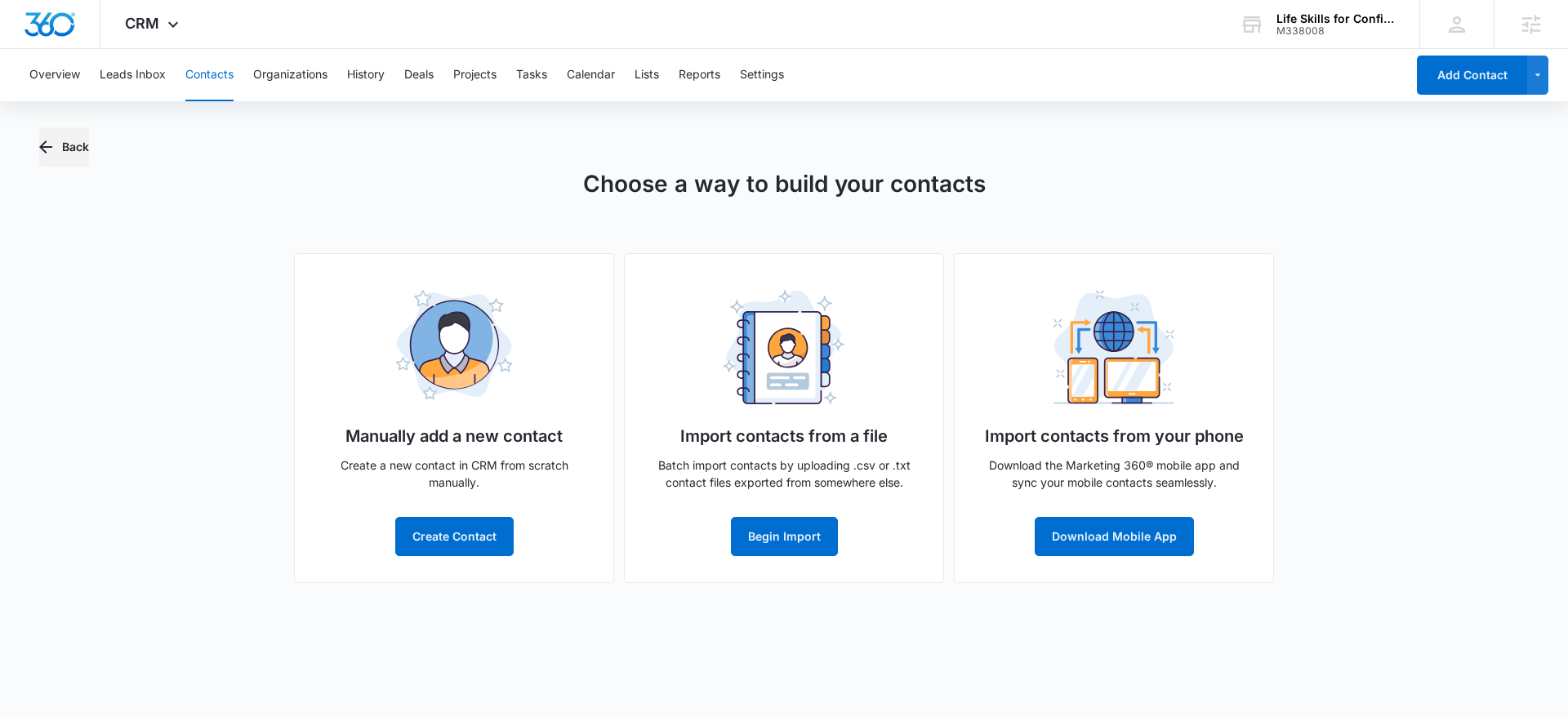
click at [86, 153] on button "Back" at bounding box center [64, 147] width 50 height 39
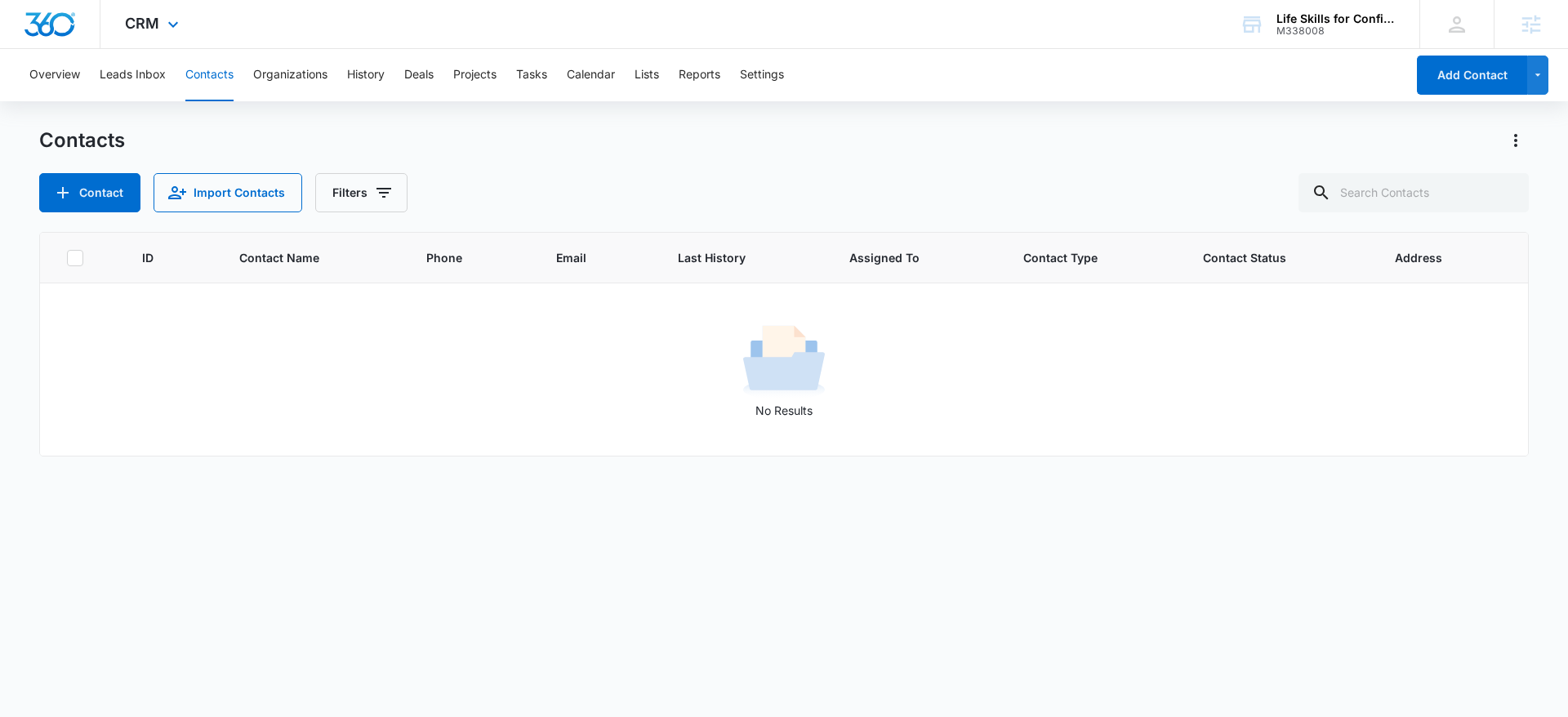
click at [53, 28] on img "Dashboard" at bounding box center [49, 24] width 53 height 24
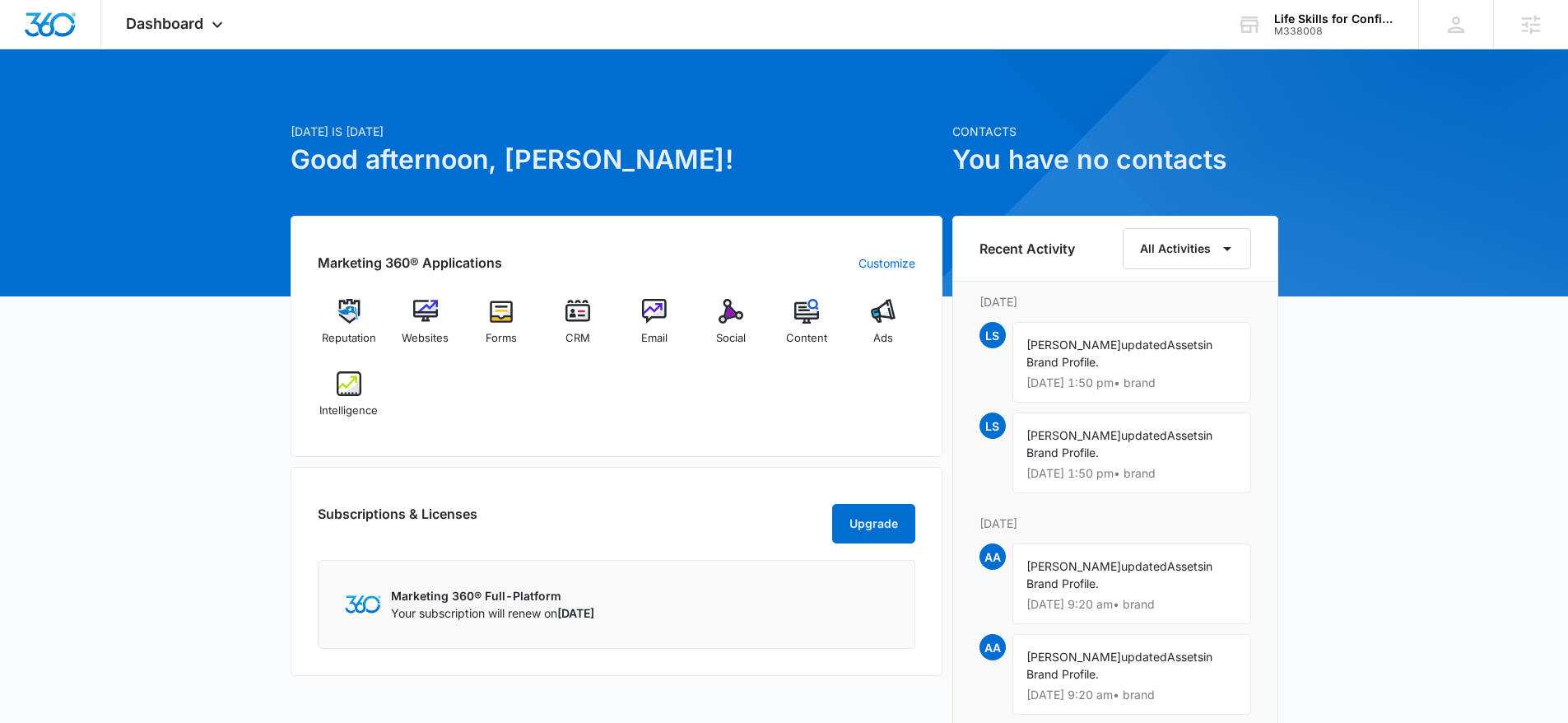
click at [722, 373] on div "Reputation Websites Forms CRM Email Social Content Ads Intelligence" at bounding box center [617, 364] width 597 height 131
click at [767, 364] on div "Reputation Websites Forms CRM Email Social Content Ads Intelligence" at bounding box center [617, 364] width 597 height 131
click at [734, 316] on img at bounding box center [730, 311] width 24 height 24
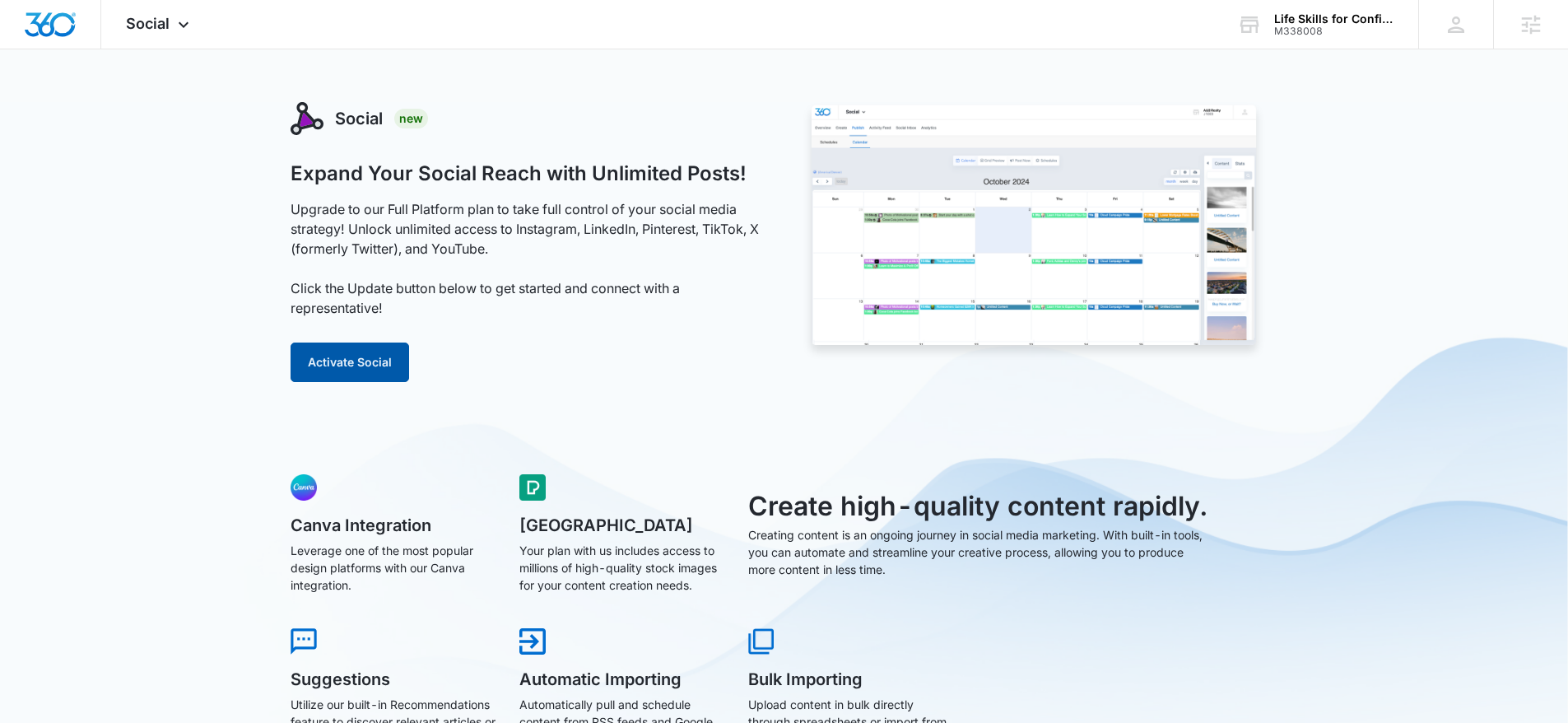
click at [364, 354] on button "Activate Social" at bounding box center [349, 362] width 119 height 40
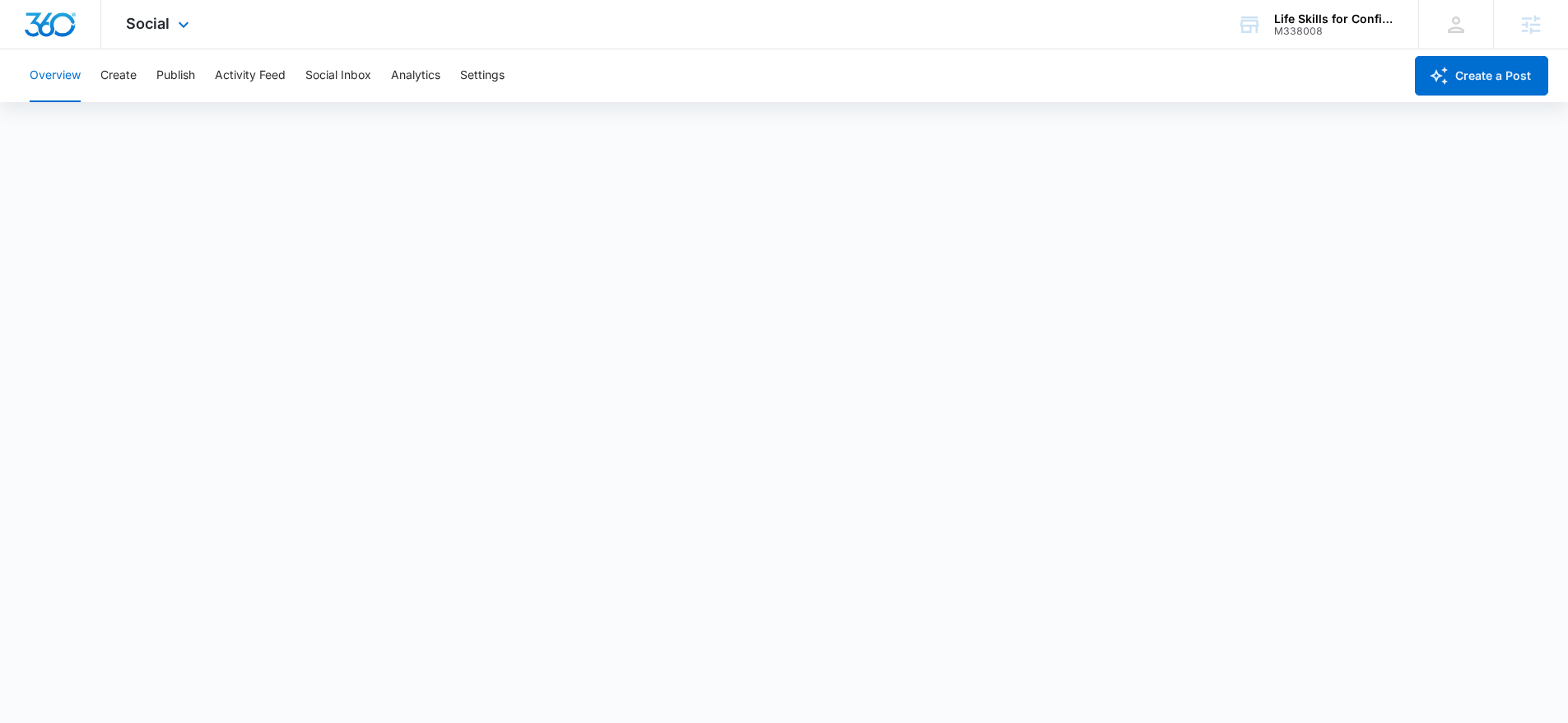
click at [52, 19] on img "Dashboard" at bounding box center [50, 24] width 53 height 24
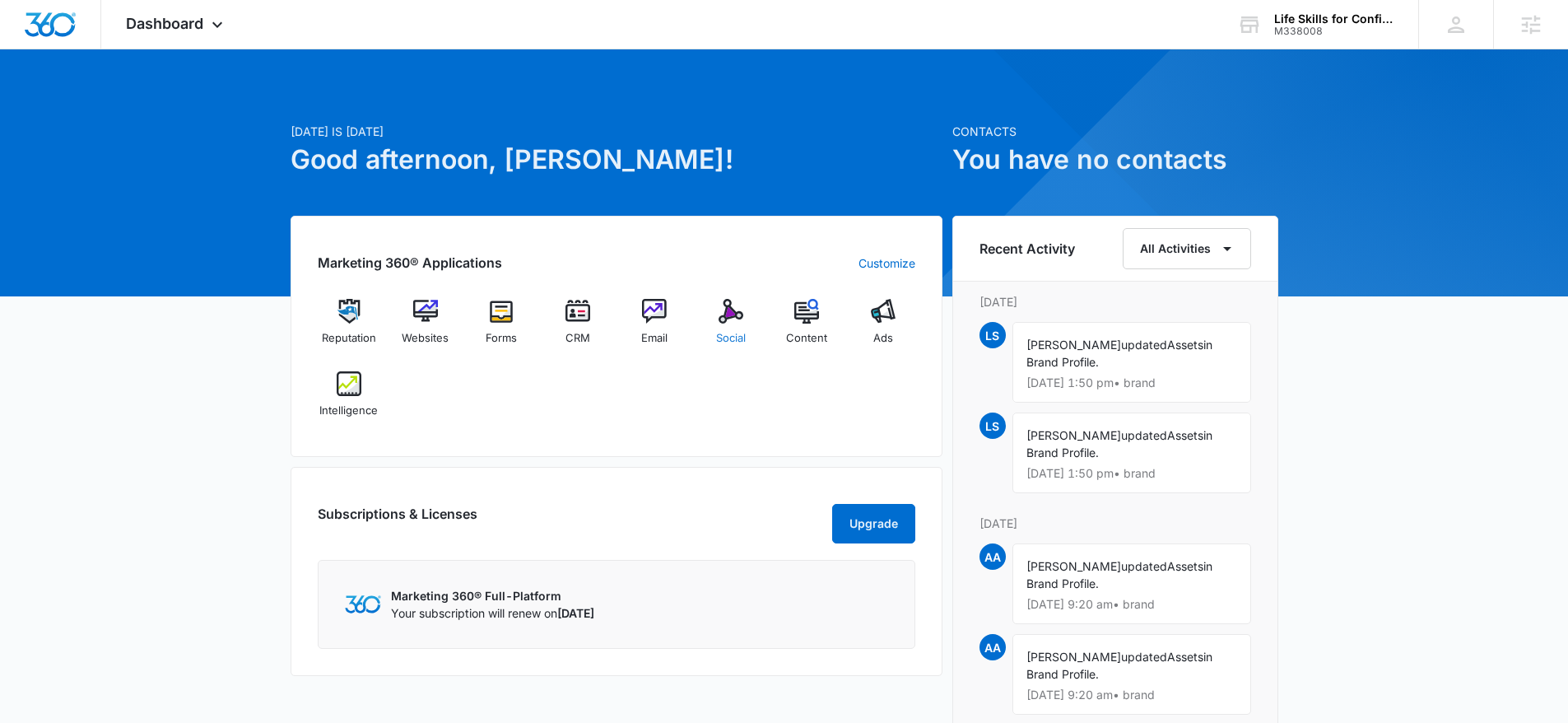
scroll to position [3, 0]
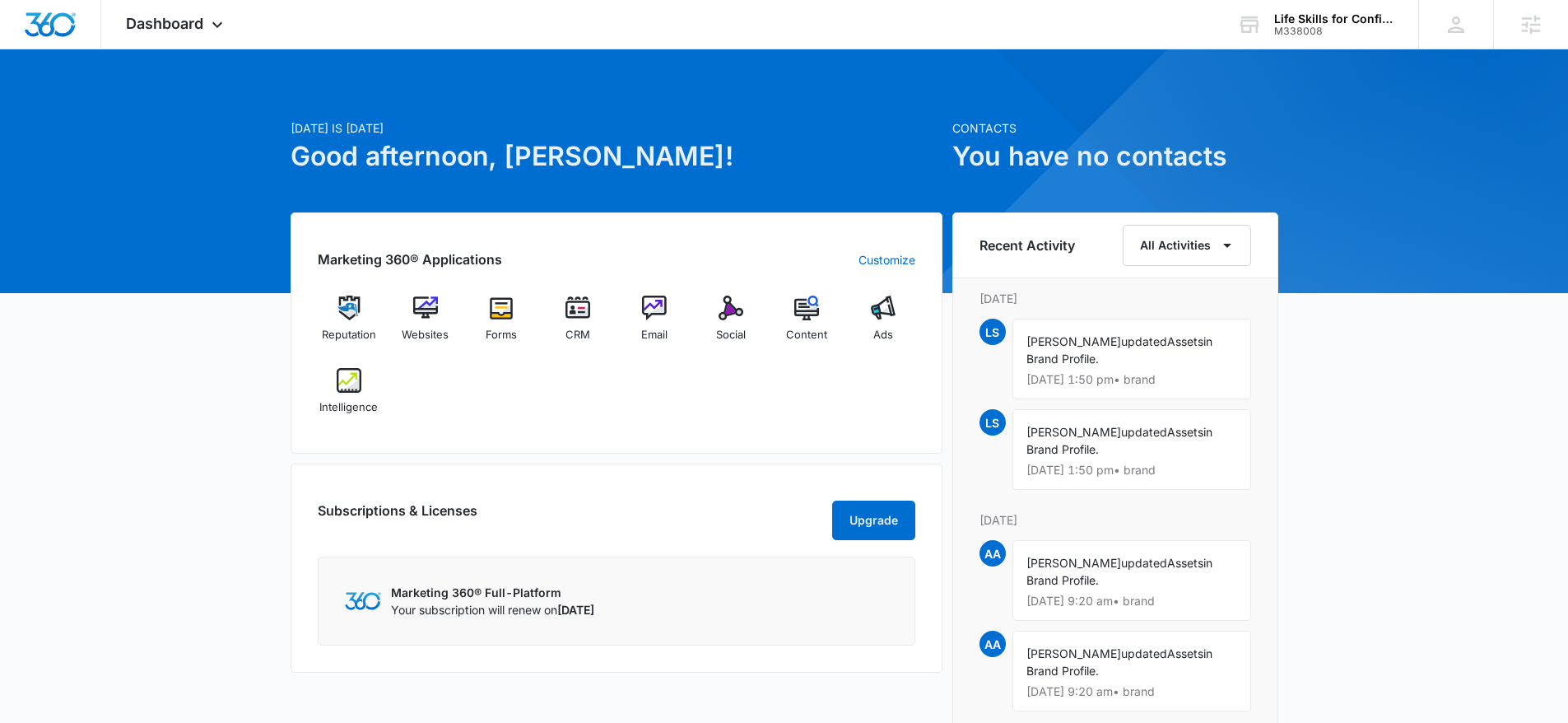
click at [916, 396] on div "Marketing 360® Applications Customize Reputation Websites Forms CRM Email Socia…" at bounding box center [616, 332] width 652 height 242
click at [327, 405] on span "Intelligence" at bounding box center [348, 407] width 58 height 17
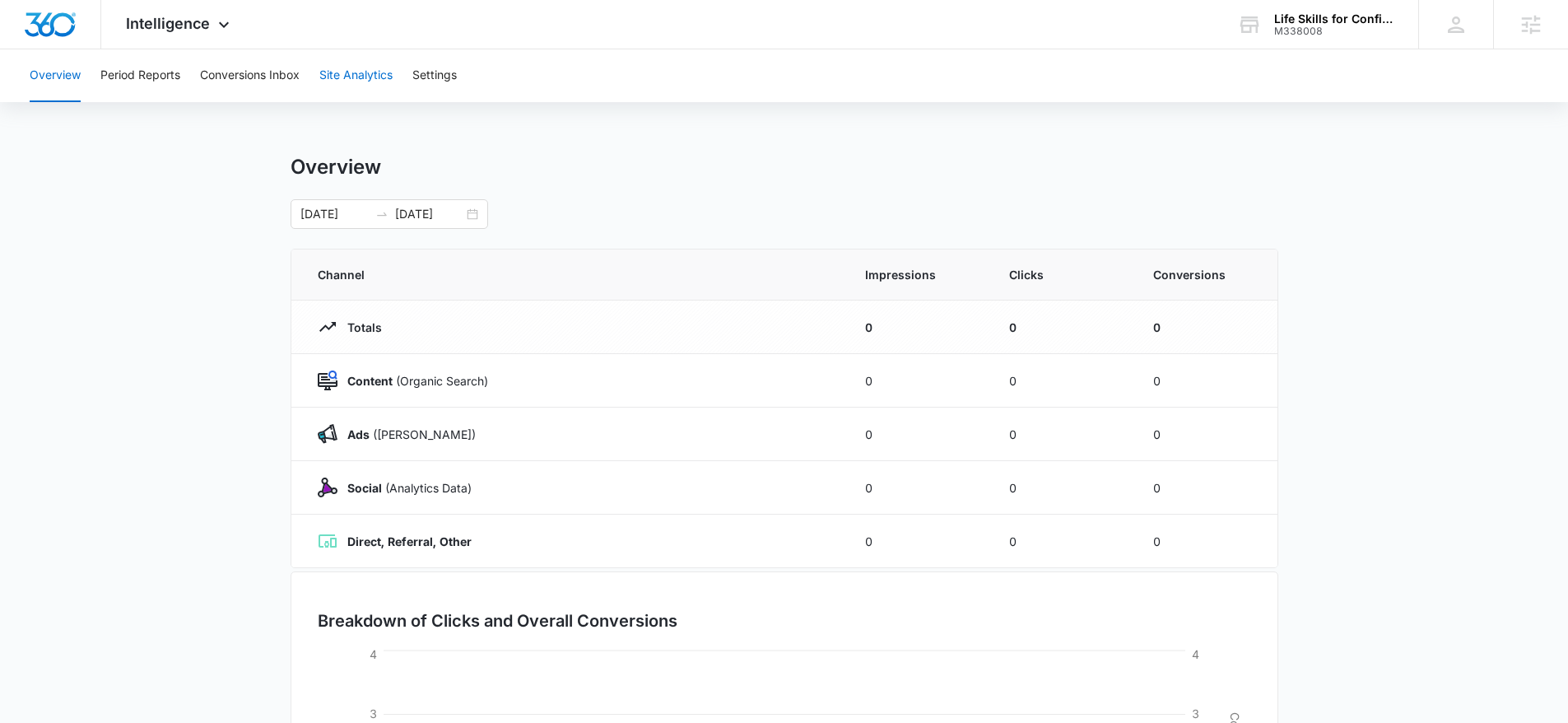
click at [348, 58] on button "Site Analytics" at bounding box center [356, 76] width 73 height 53
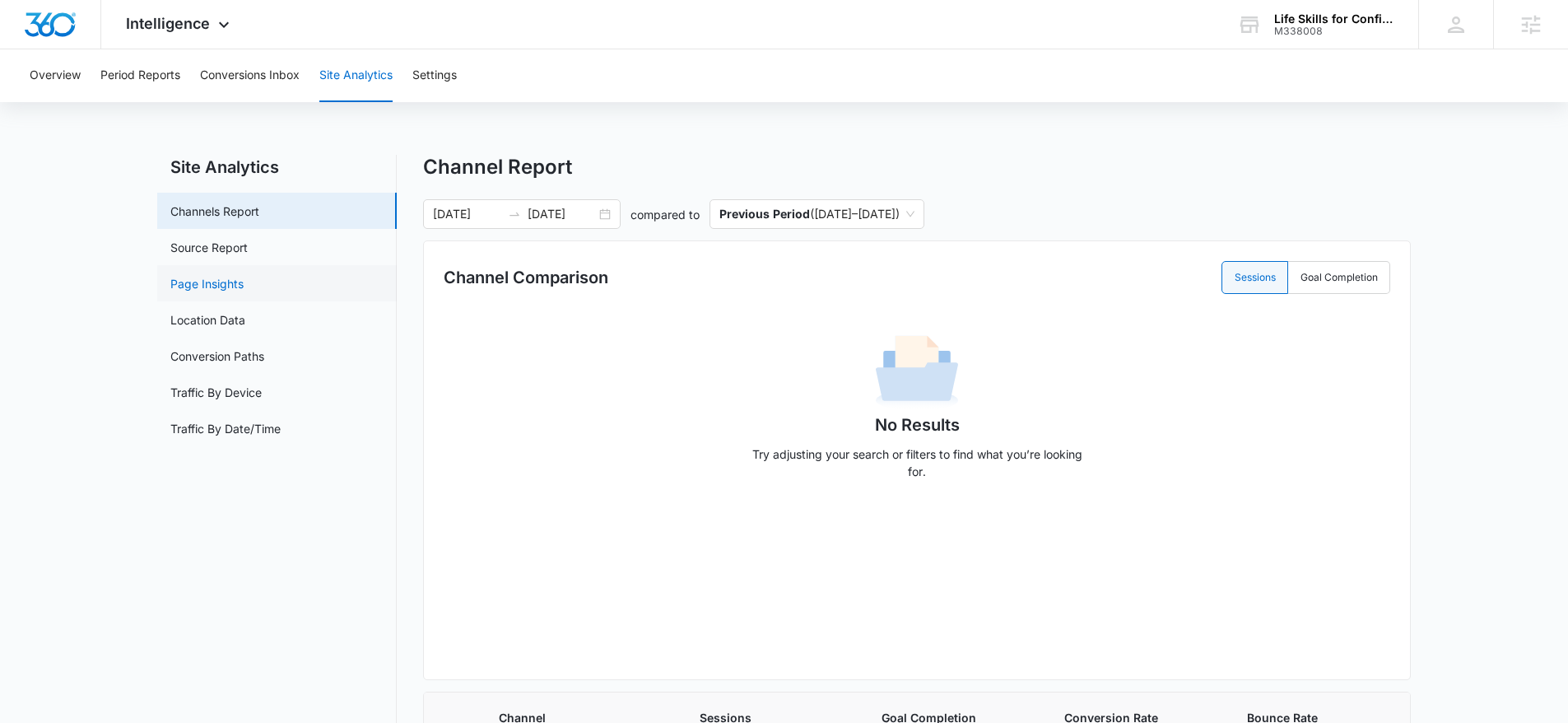
click at [240, 275] on link "Page Insights" at bounding box center [207, 284] width 73 height 18
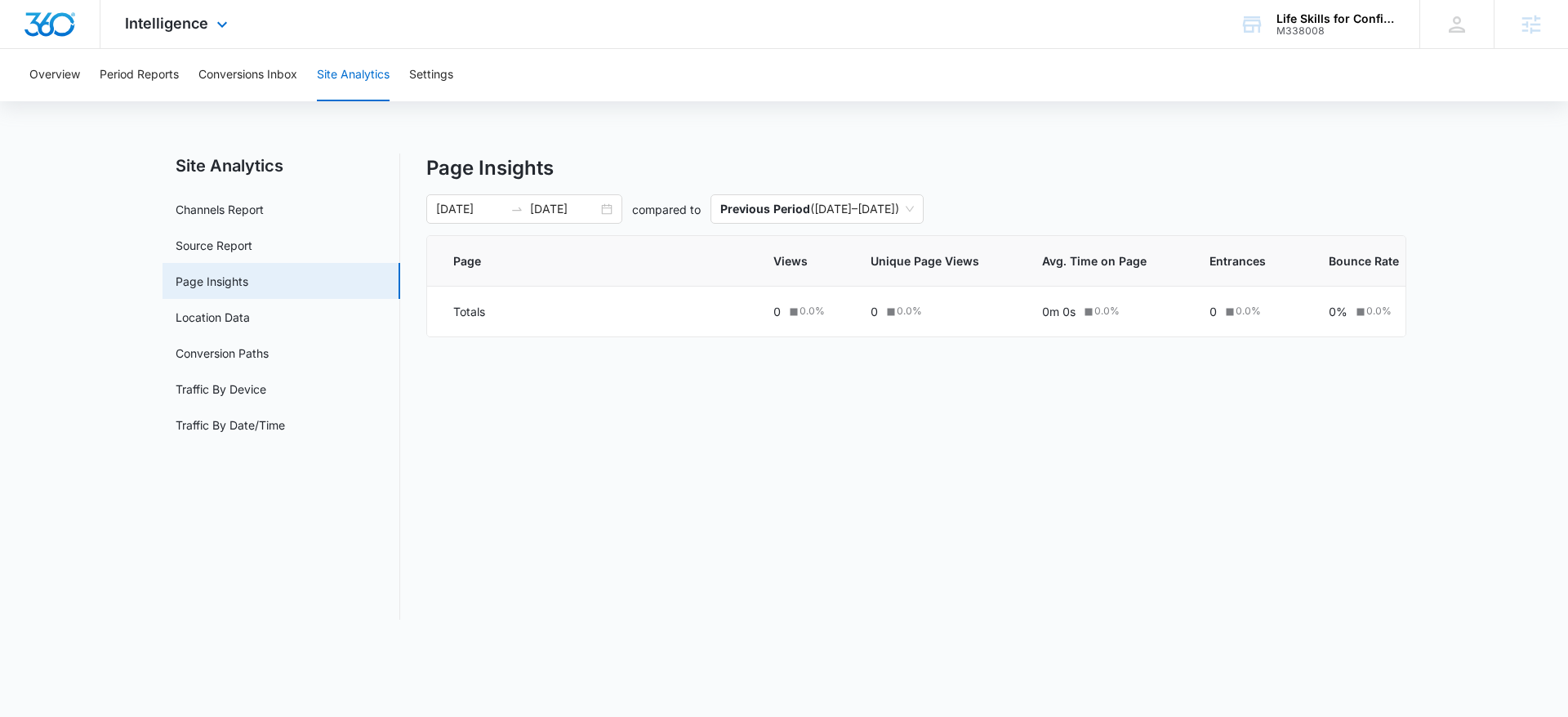
click at [56, 13] on img "Dashboard" at bounding box center [49, 24] width 53 height 24
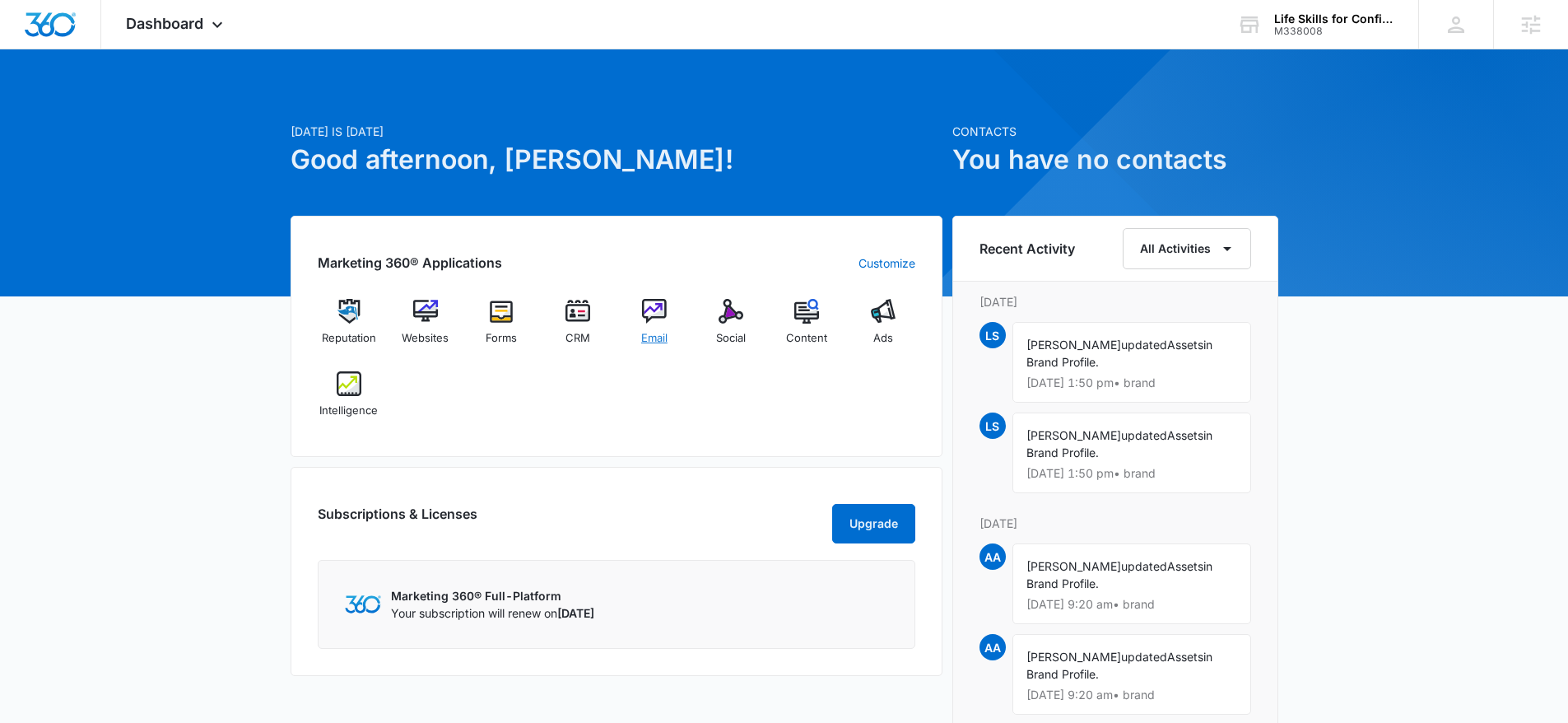
click at [653, 317] on img at bounding box center [654, 311] width 24 height 24
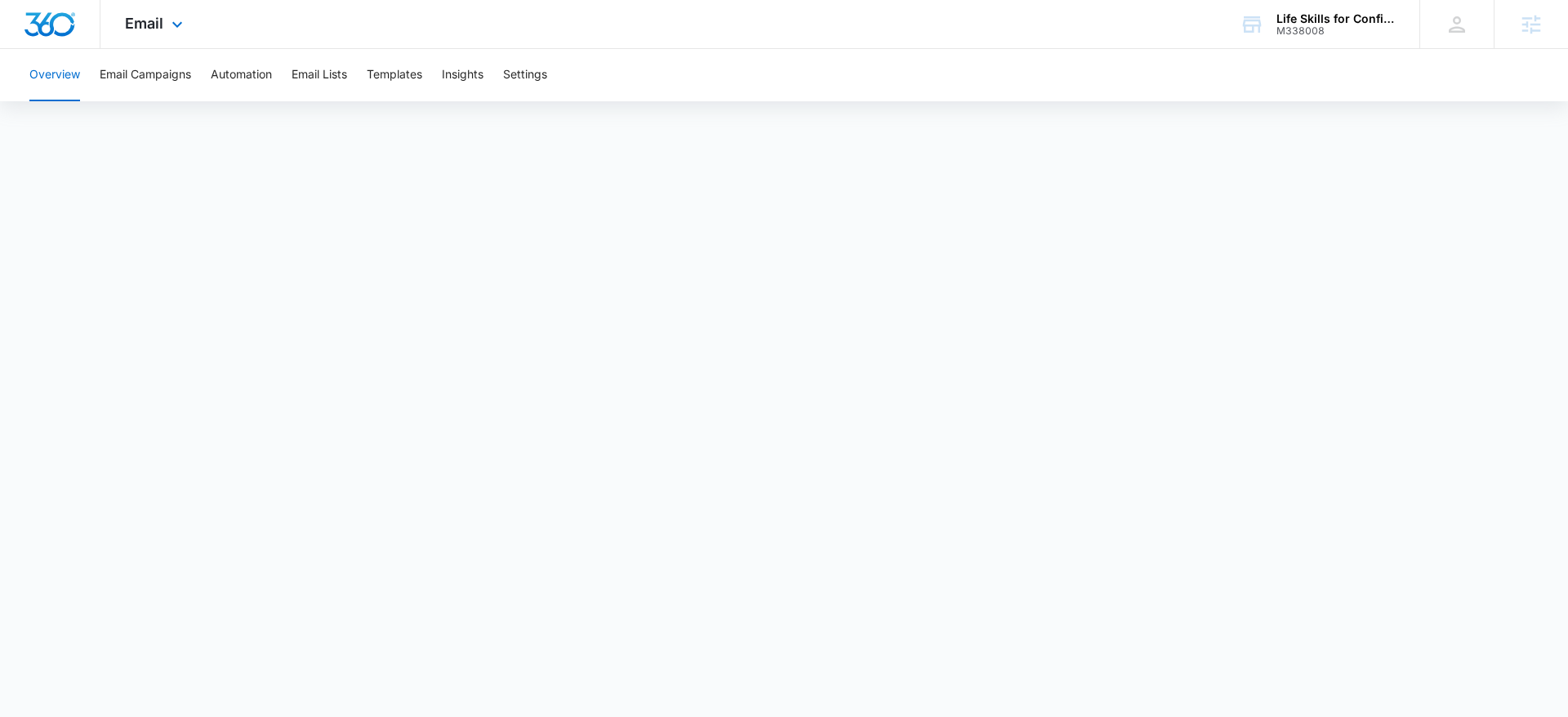
click at [45, 23] on img "Dashboard" at bounding box center [49, 24] width 53 height 24
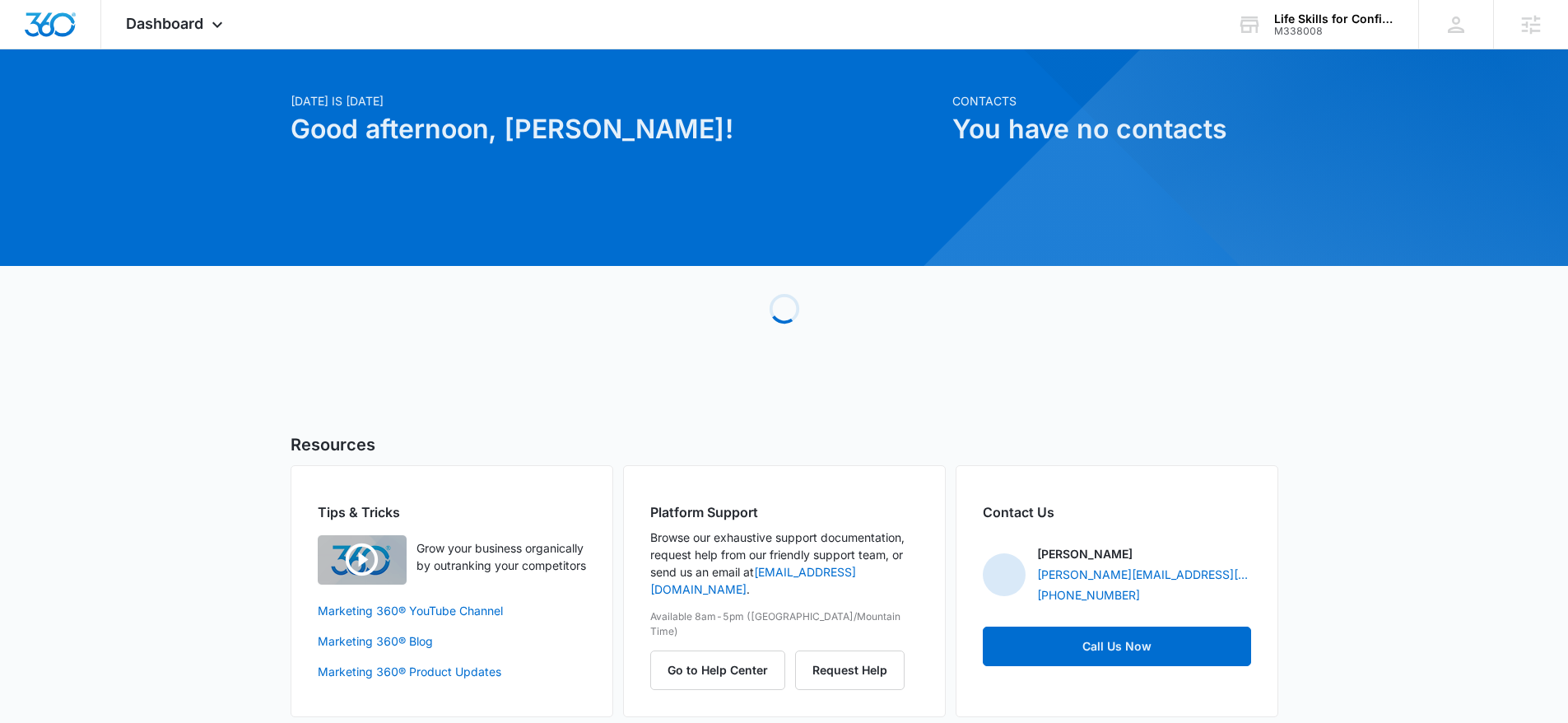
scroll to position [32, 0]
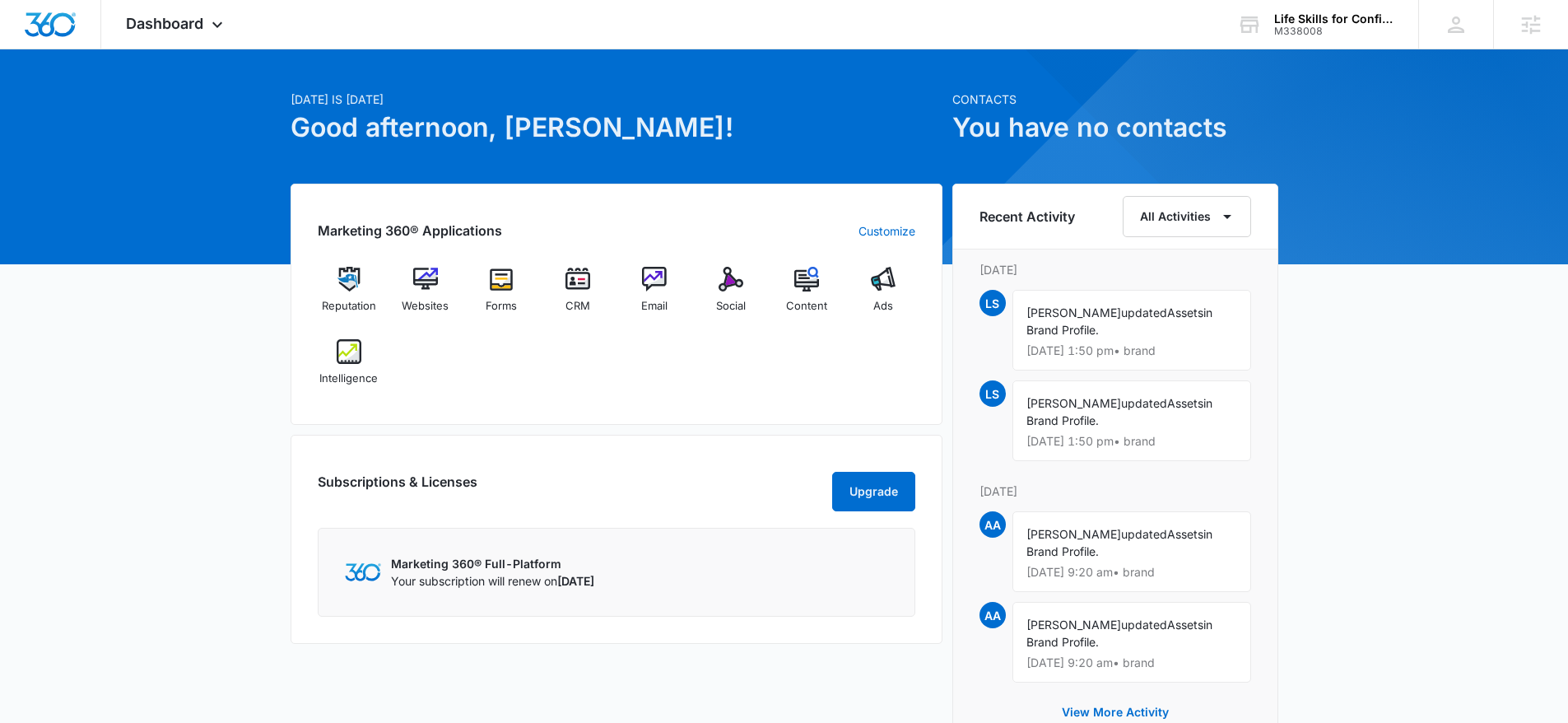
click at [415, 389] on div "Reputation Websites Forms CRM Email Social Content Ads Intelligence" at bounding box center [617, 332] width 597 height 131
